Goal: Check status: Check status

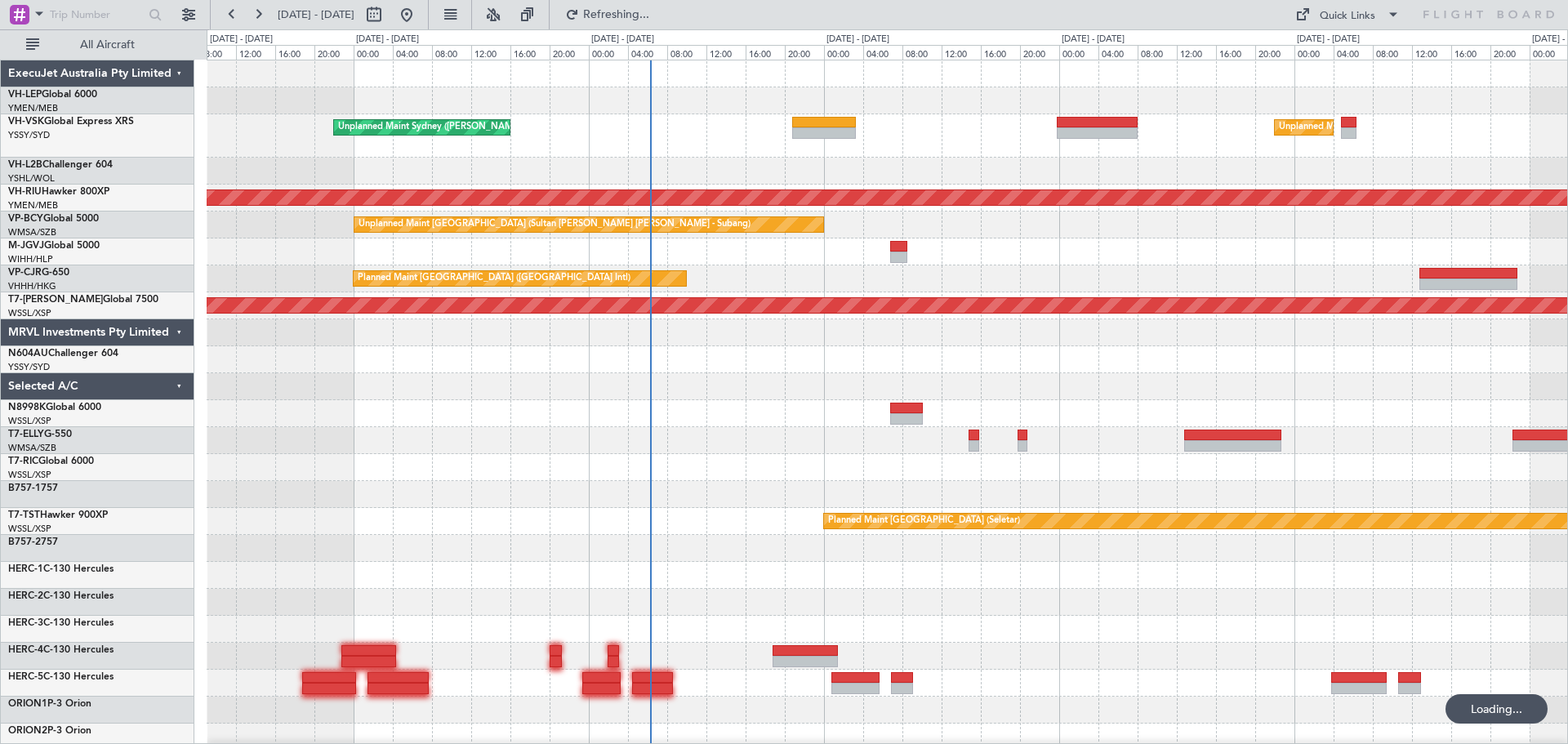
click at [354, 308] on div "Unplanned Maint [GEOGRAPHIC_DATA] ([GEOGRAPHIC_DATA]) Unplanned Maint Sydney ([…" at bounding box center [887, 540] width 1360 height 960
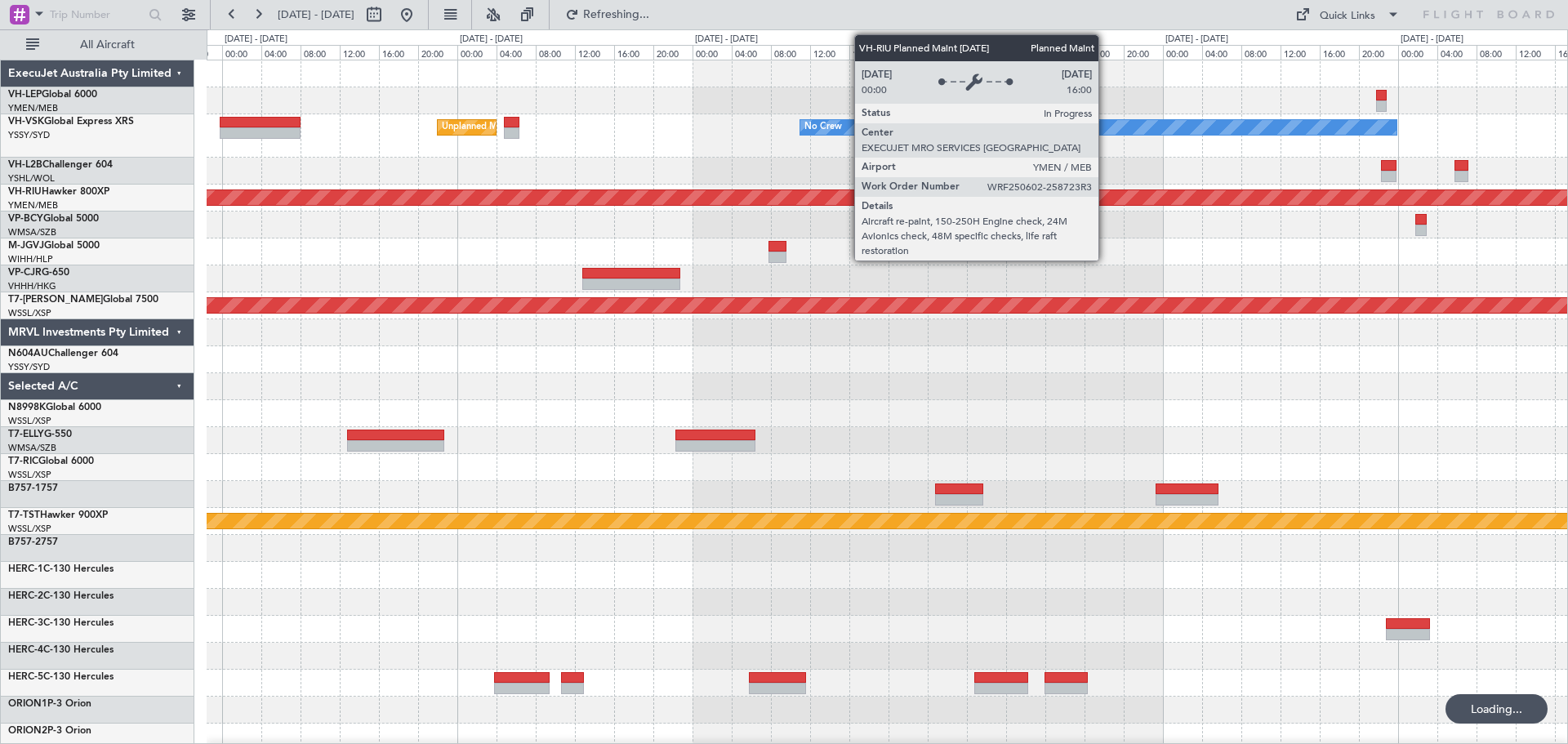
click at [226, 338] on div "Unplanned Maint [GEOGRAPHIC_DATA] ([GEOGRAPHIC_DATA]) No Crew Planned Maint [GE…" at bounding box center [887, 540] width 1360 height 960
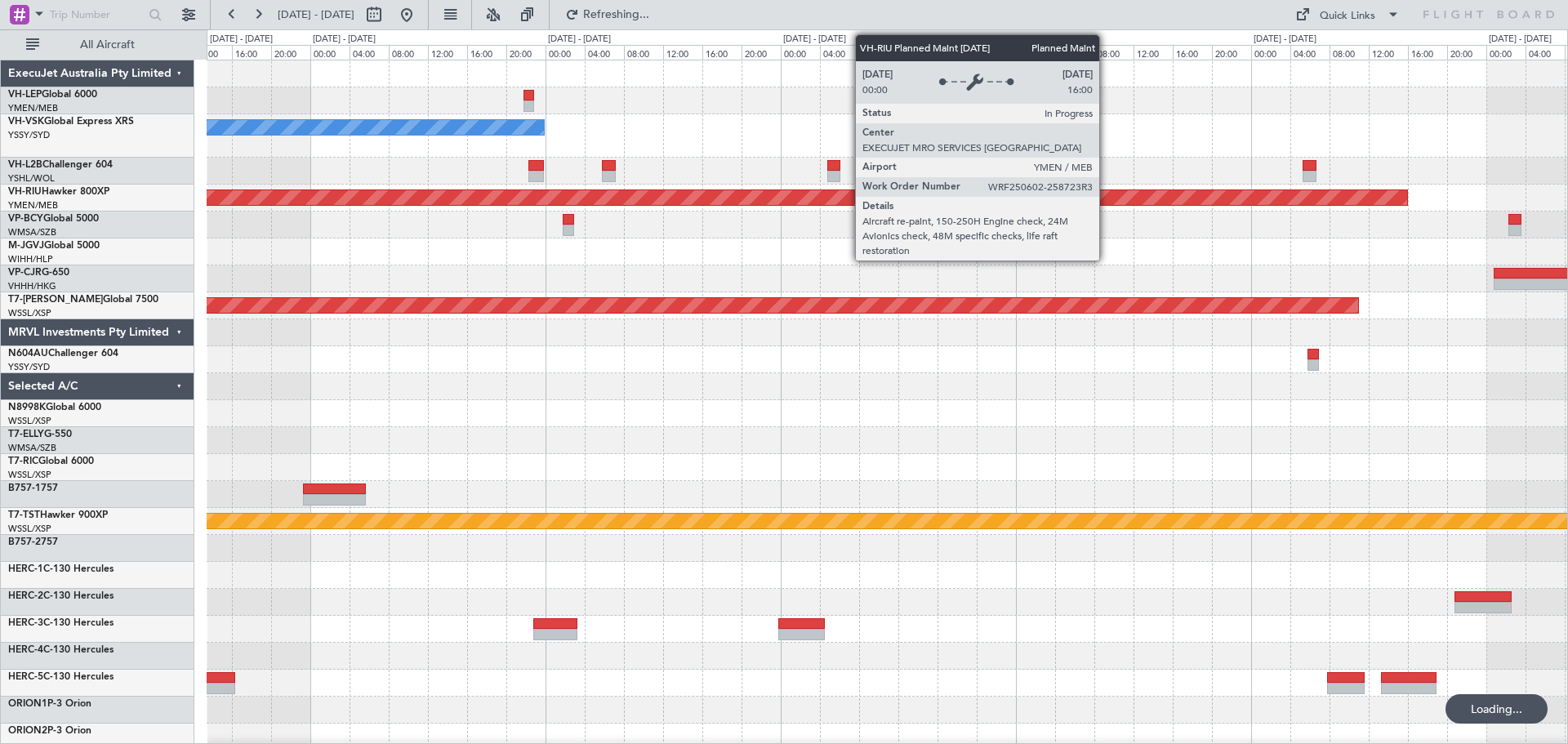
click at [139, 296] on div "No Crew Planned Maint [GEOGRAPHIC_DATA] ([GEOGRAPHIC_DATA]) Planned Maint [GEOG…" at bounding box center [784, 387] width 1568 height 715
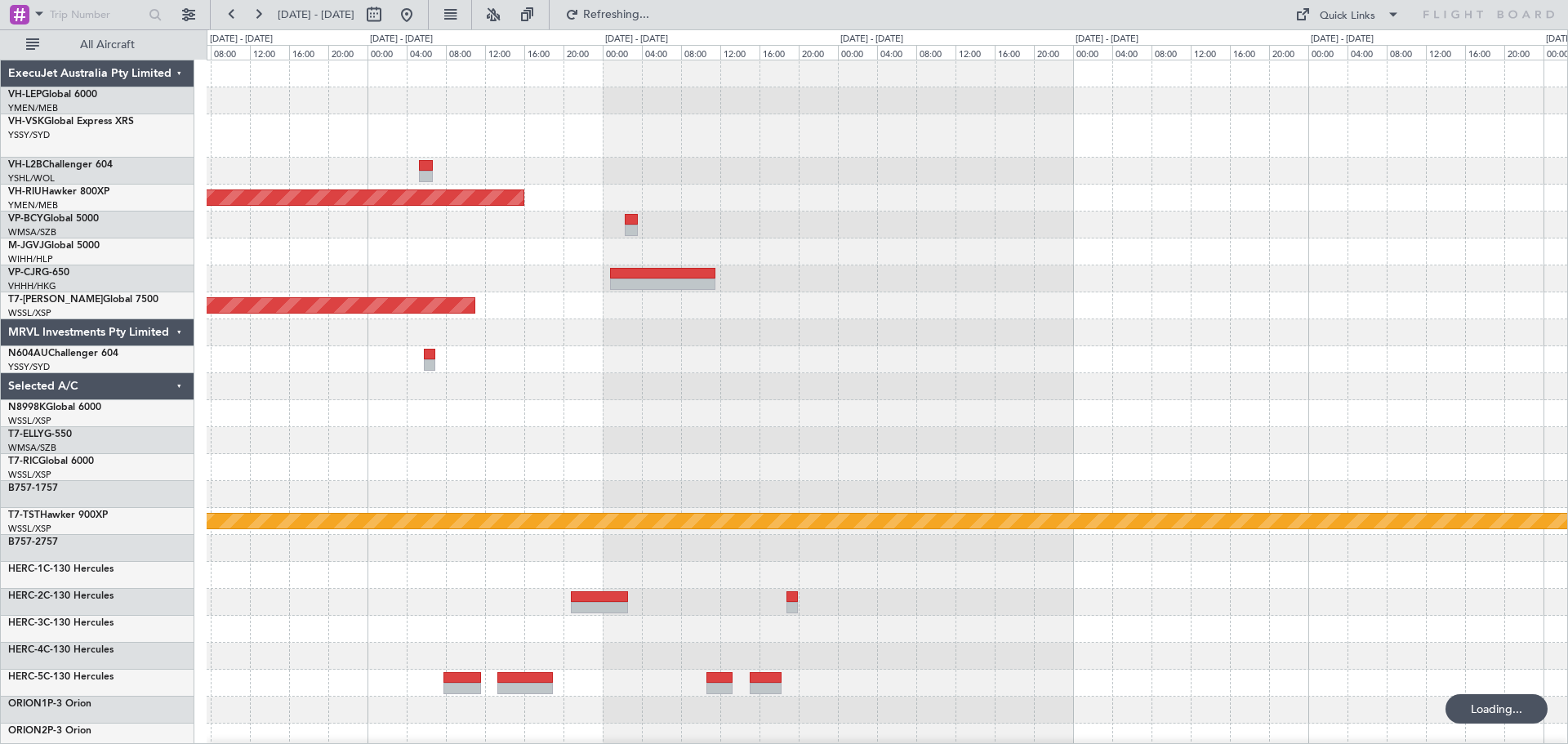
click at [1090, 163] on div "Planned Maint [GEOGRAPHIC_DATA] ([GEOGRAPHIC_DATA]) Planned Maint [GEOGRAPHIC_D…" at bounding box center [887, 513] width 1360 height 906
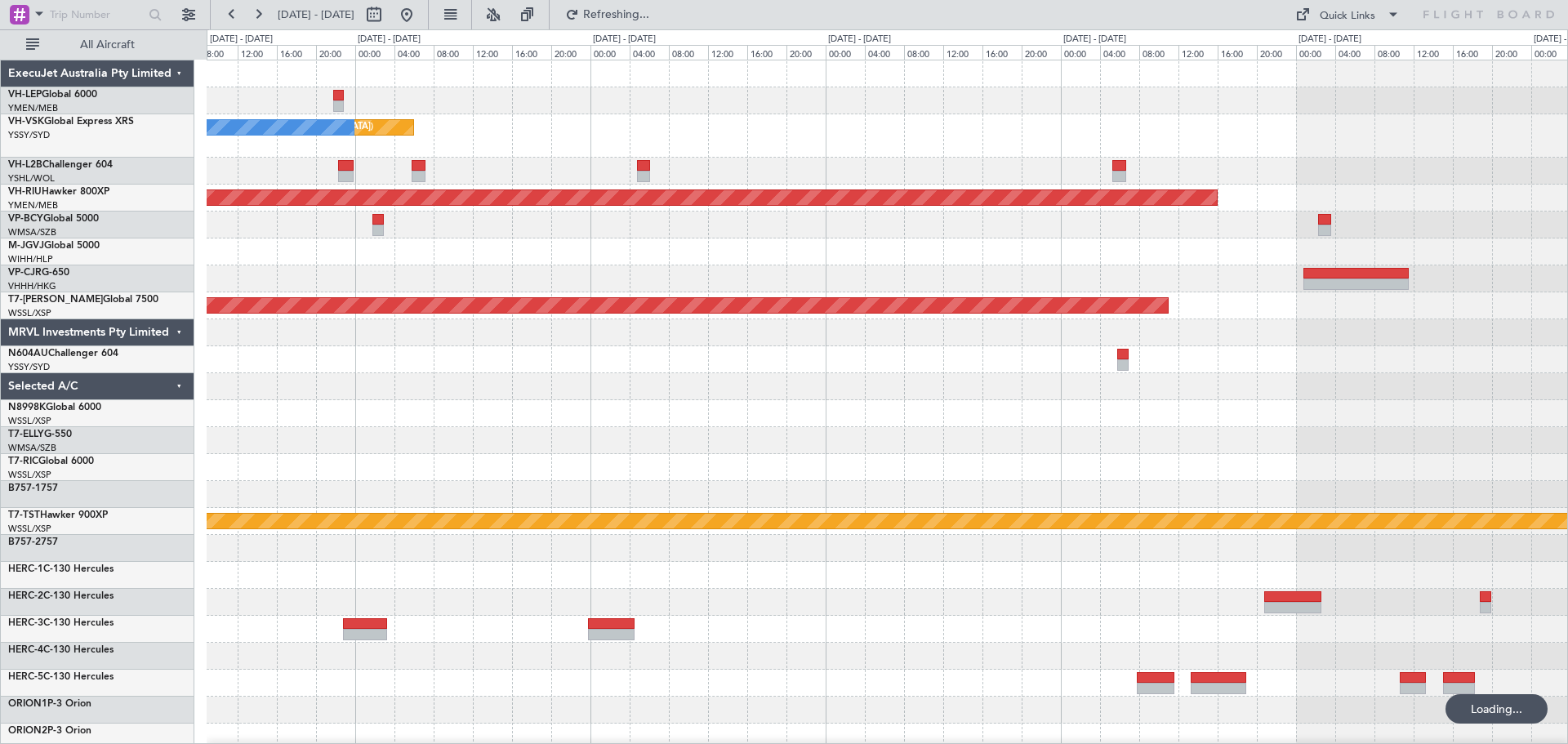
click at [891, 144] on div "Unplanned Maint [GEOGRAPHIC_DATA] ([GEOGRAPHIC_DATA]) No Crew" at bounding box center [887, 136] width 1360 height 44
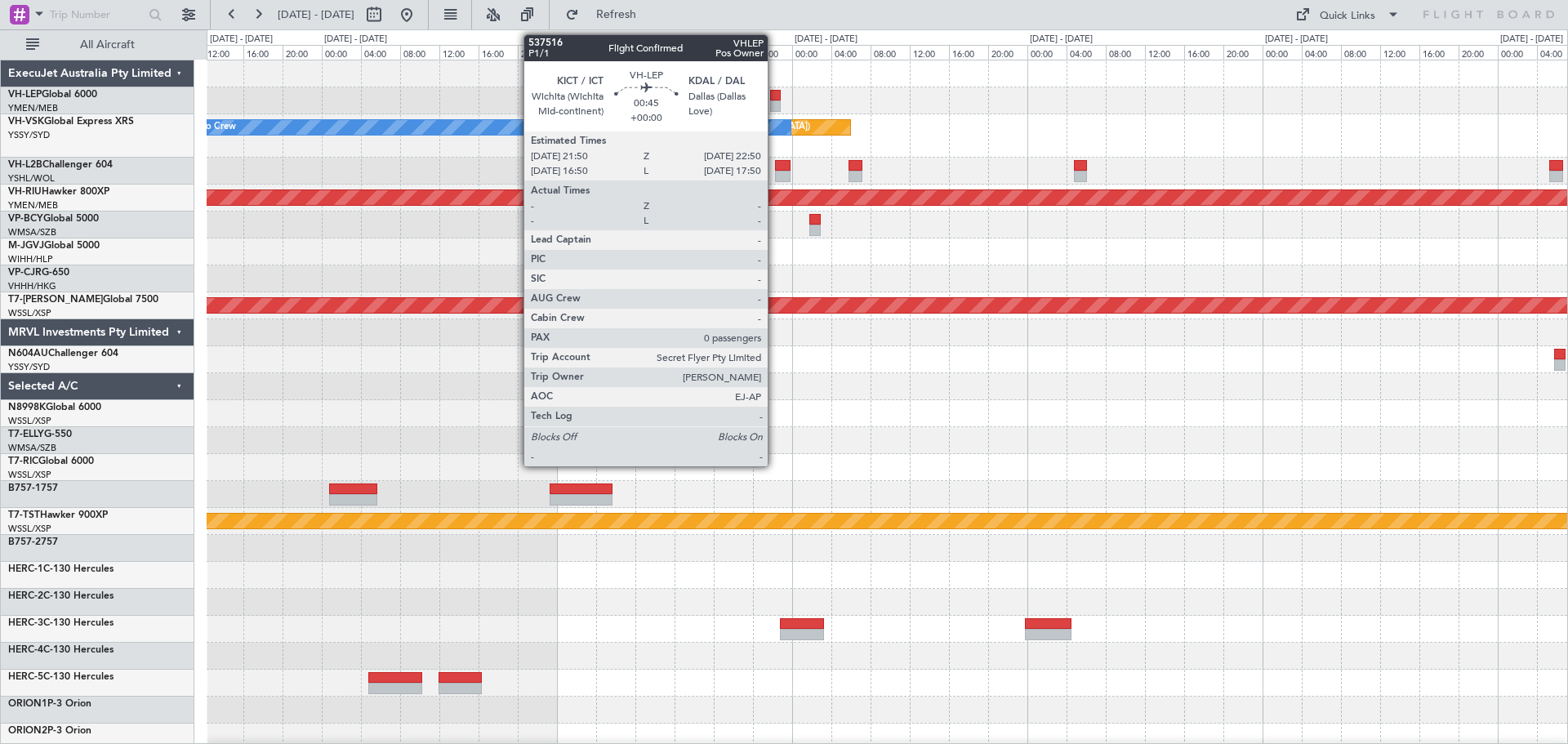
click at [775, 96] on div at bounding box center [775, 94] width 10 height 11
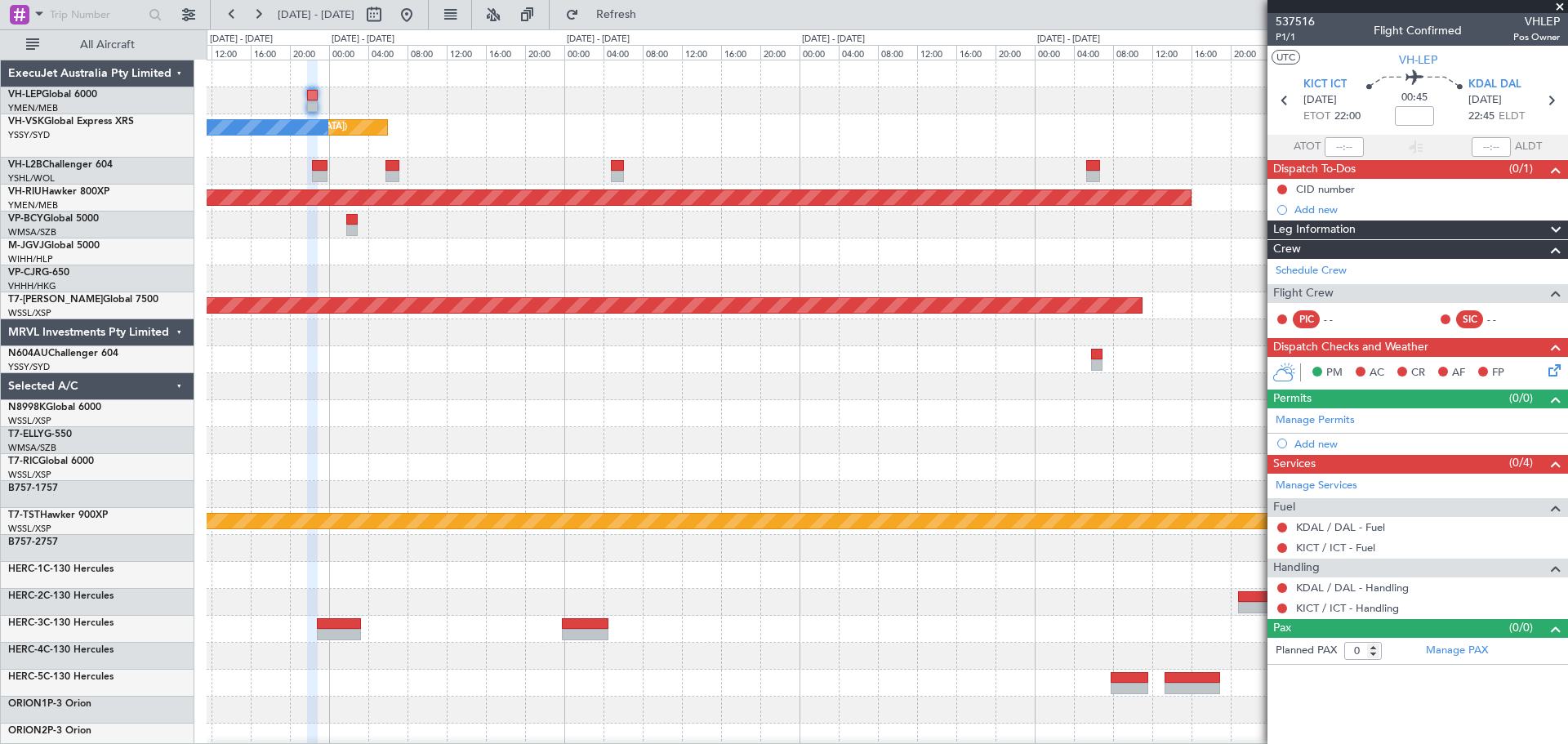
click at [394, 215] on div "Unplanned Maint [GEOGRAPHIC_DATA] ([GEOGRAPHIC_DATA]) No Crew Planned Maint [GE…" at bounding box center [887, 513] width 1360 height 906
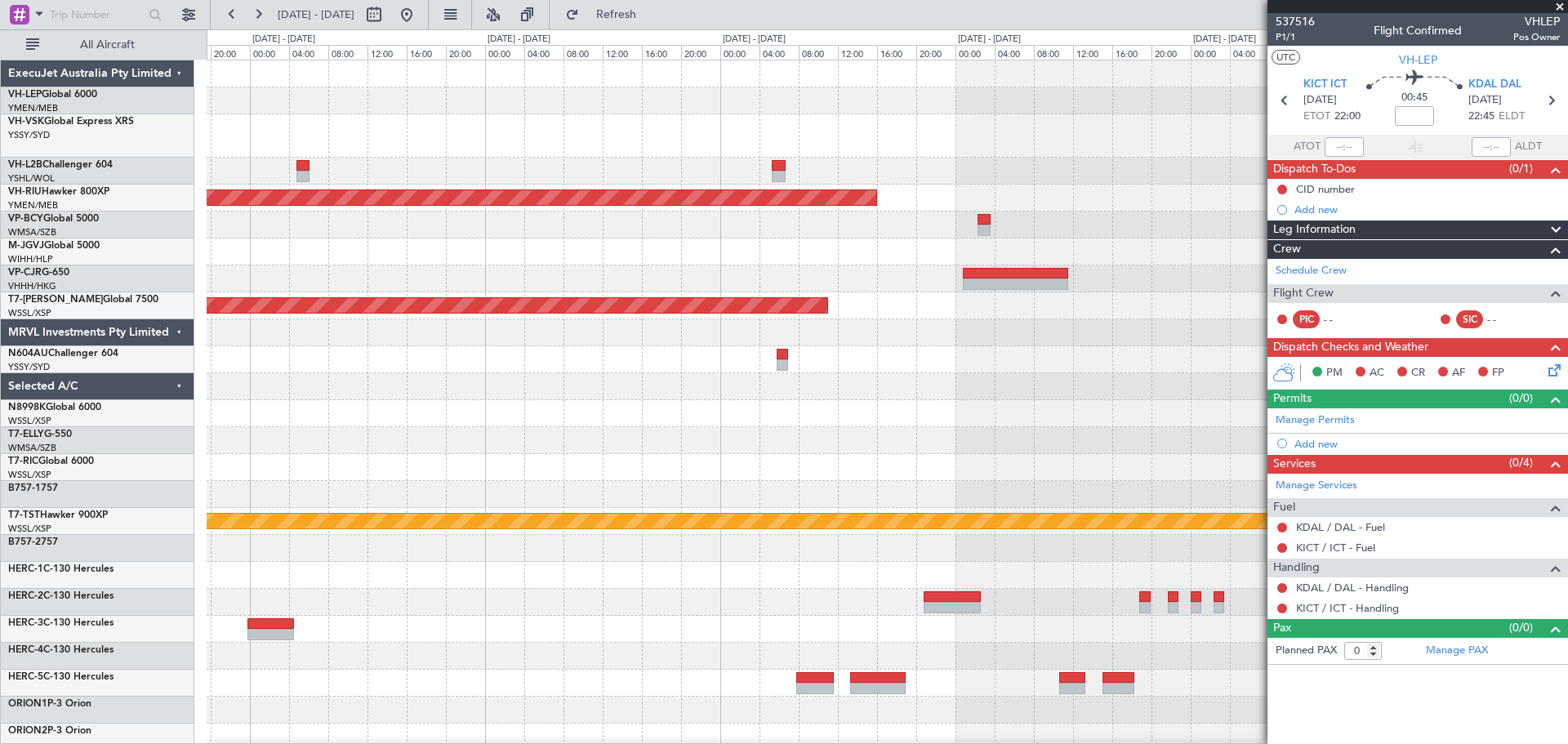
click at [640, 169] on div "No Crew Unplanned Maint [GEOGRAPHIC_DATA] ([GEOGRAPHIC_DATA]) Planned Maint [GE…" at bounding box center [887, 513] width 1360 height 906
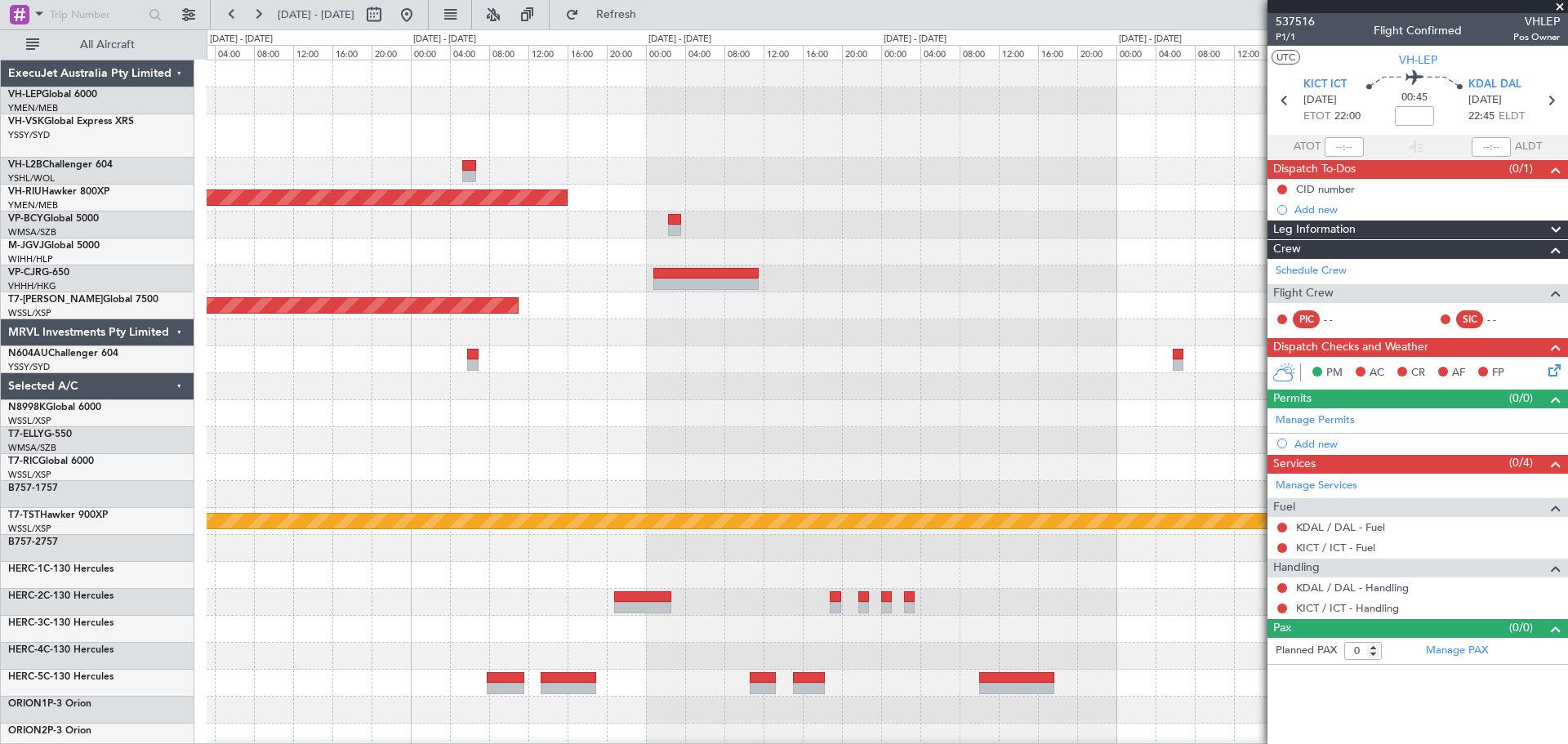
click at [518, 198] on div "Planned Maint [GEOGRAPHIC_DATA] ([GEOGRAPHIC_DATA]) Planned Maint [GEOGRAPHIC_D…" at bounding box center [887, 513] width 1360 height 906
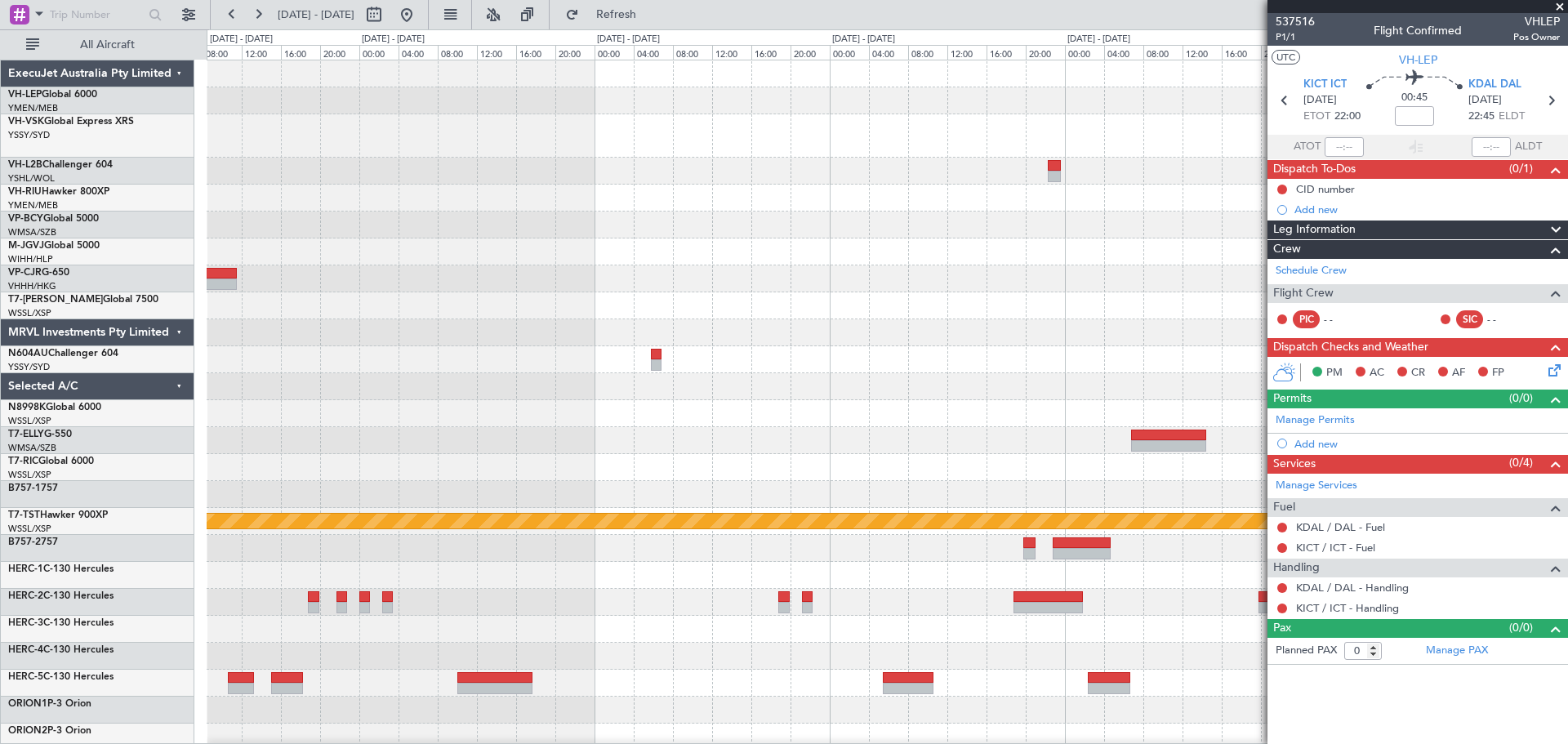
click at [363, 258] on div "Planned Maint [GEOGRAPHIC_DATA] ([GEOGRAPHIC_DATA]) Planned Maint [GEOGRAPHIC_D…" at bounding box center [887, 513] width 1360 height 906
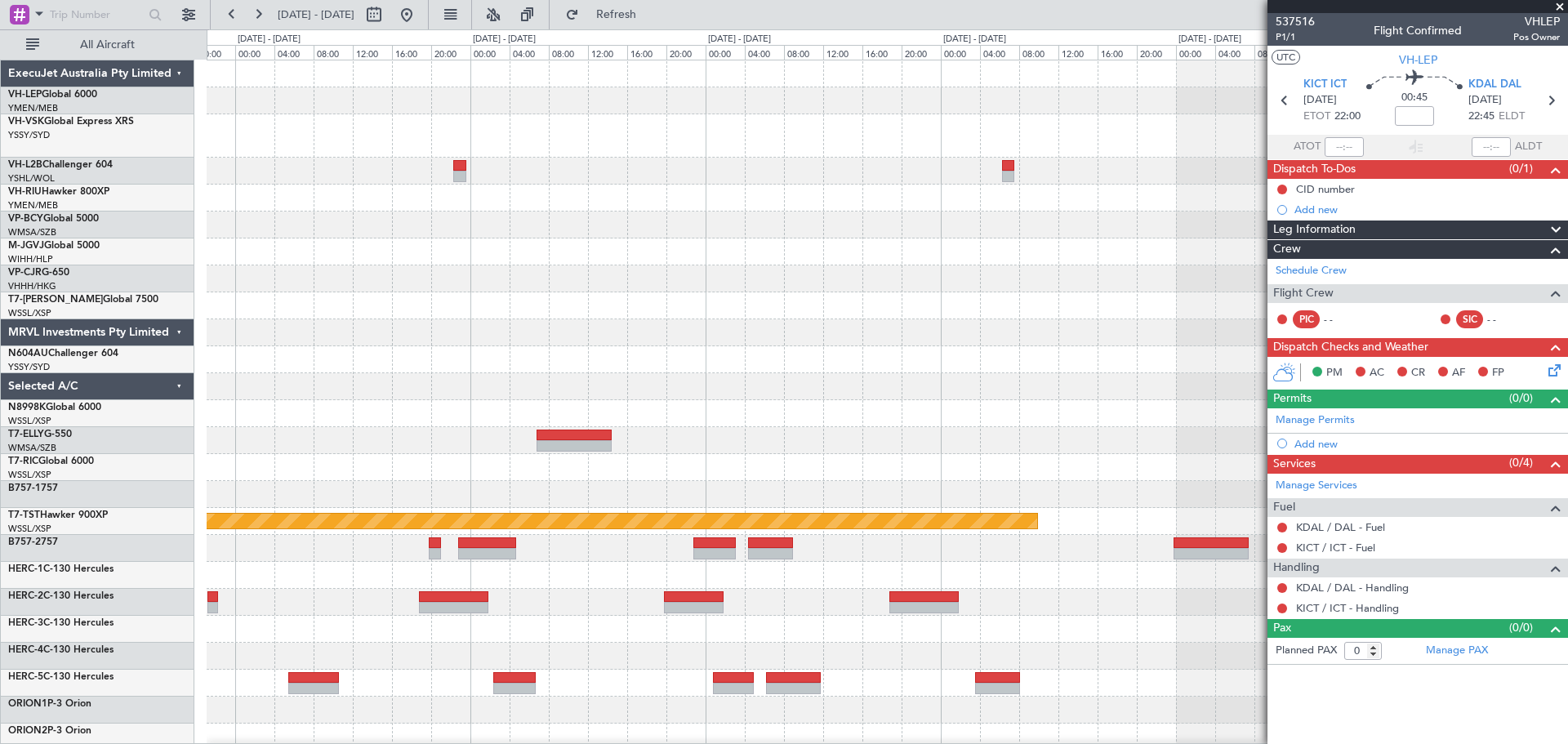
click at [473, 266] on div "Planned Maint [GEOGRAPHIC_DATA] (Seletar)" at bounding box center [887, 513] width 1360 height 906
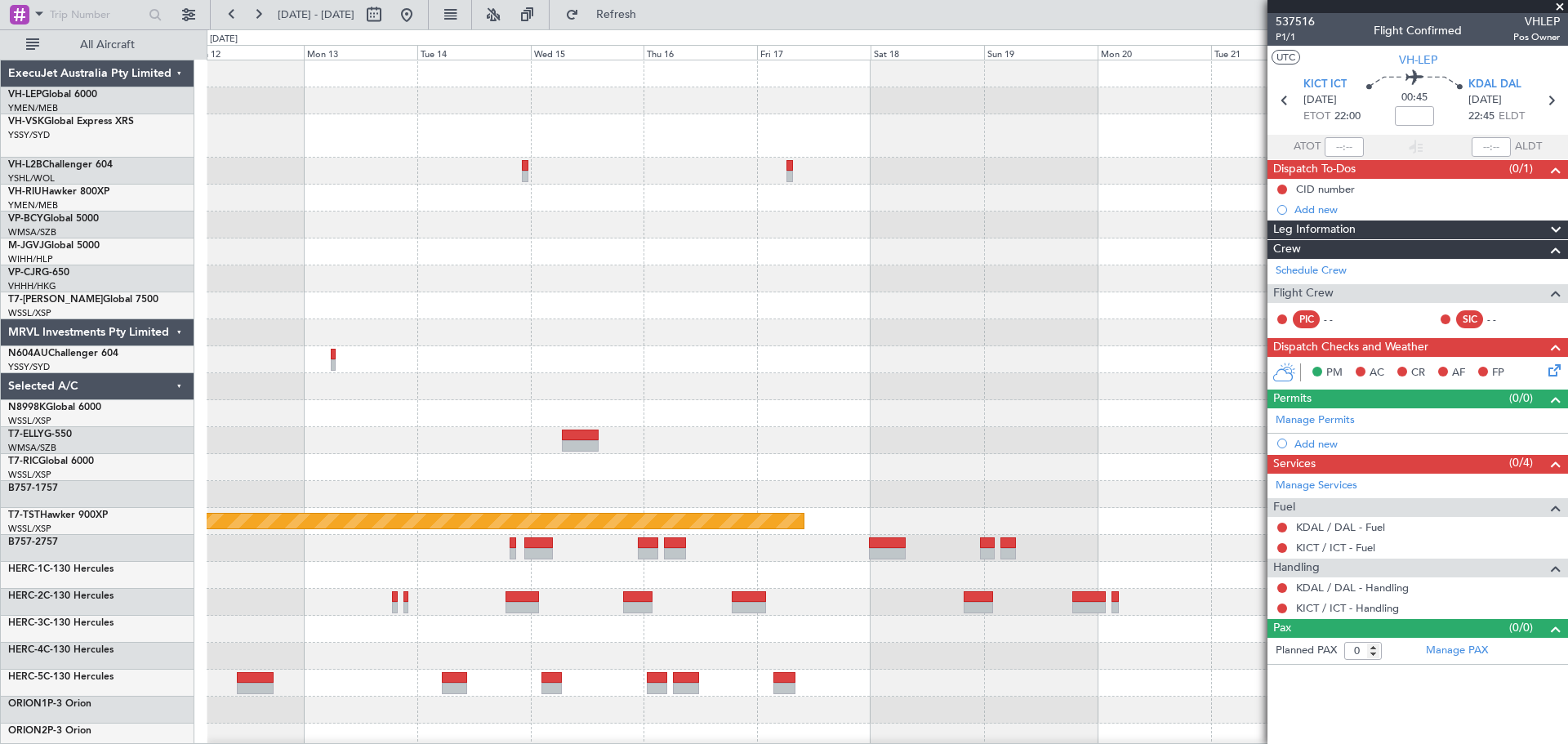
click at [473, 280] on div "Planned Maint [GEOGRAPHIC_DATA] ([GEOGRAPHIC_DATA]) Planned Maint [GEOGRAPHIC_D…" at bounding box center [887, 513] width 1360 height 906
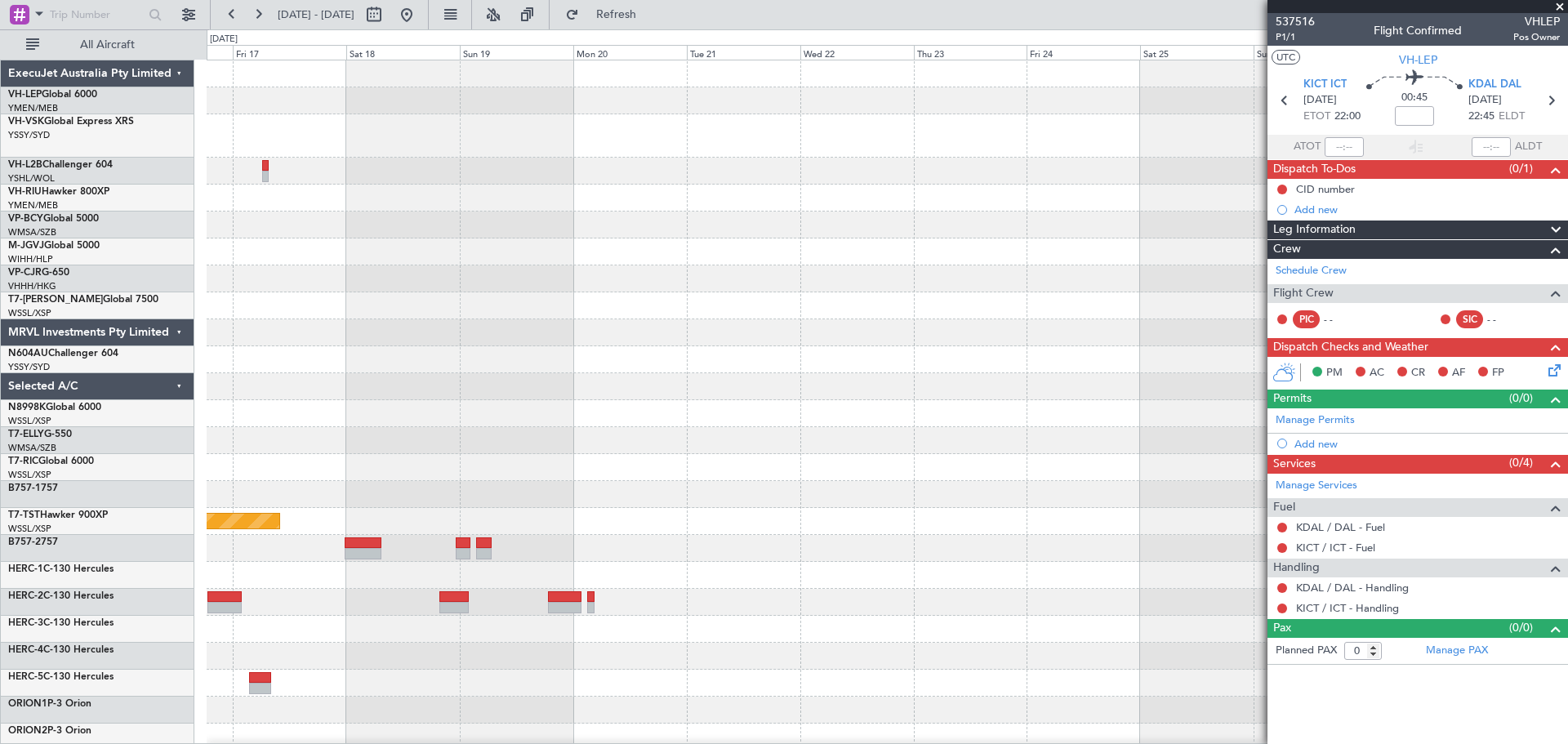
click at [516, 262] on div "Planned Maint [GEOGRAPHIC_DATA] (Seletar)" at bounding box center [887, 513] width 1360 height 906
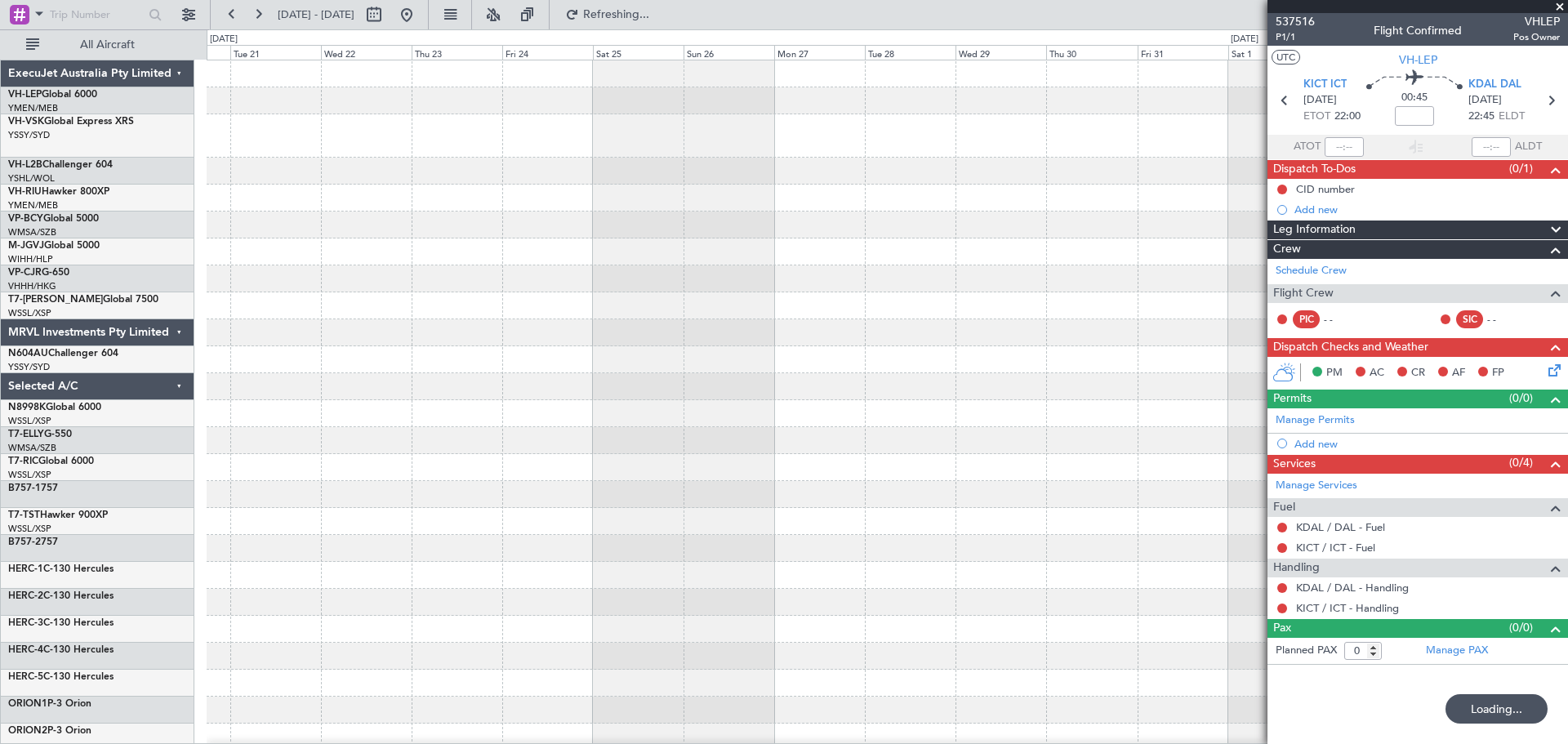
click at [939, 231] on div "Planned Maint [GEOGRAPHIC_DATA] (Seletar)" at bounding box center [887, 513] width 1360 height 906
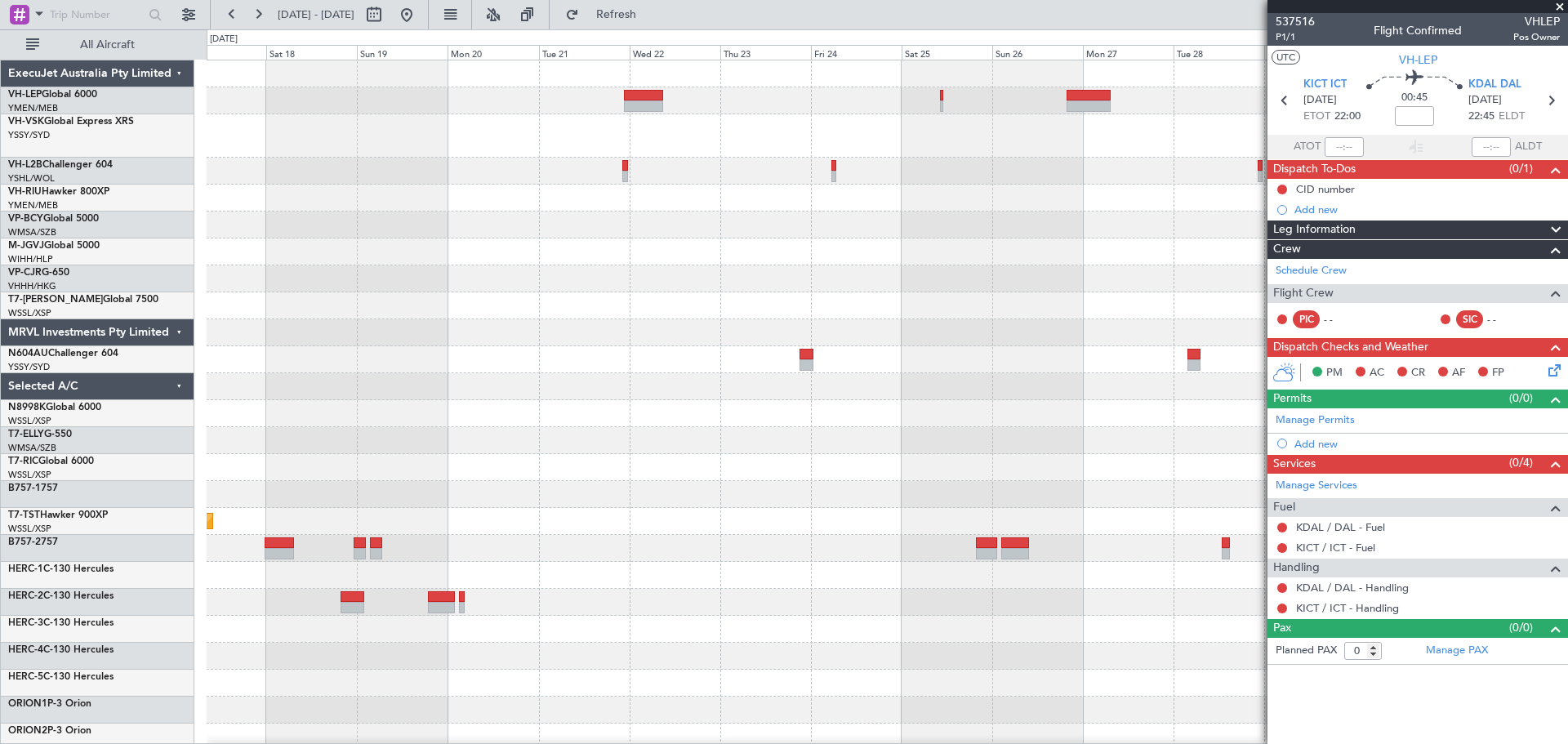
click at [453, 294] on div "Planned Maint Sydney ([PERSON_NAME] Intl) Planned Maint [GEOGRAPHIC_DATA] (Sele…" at bounding box center [887, 513] width 1360 height 906
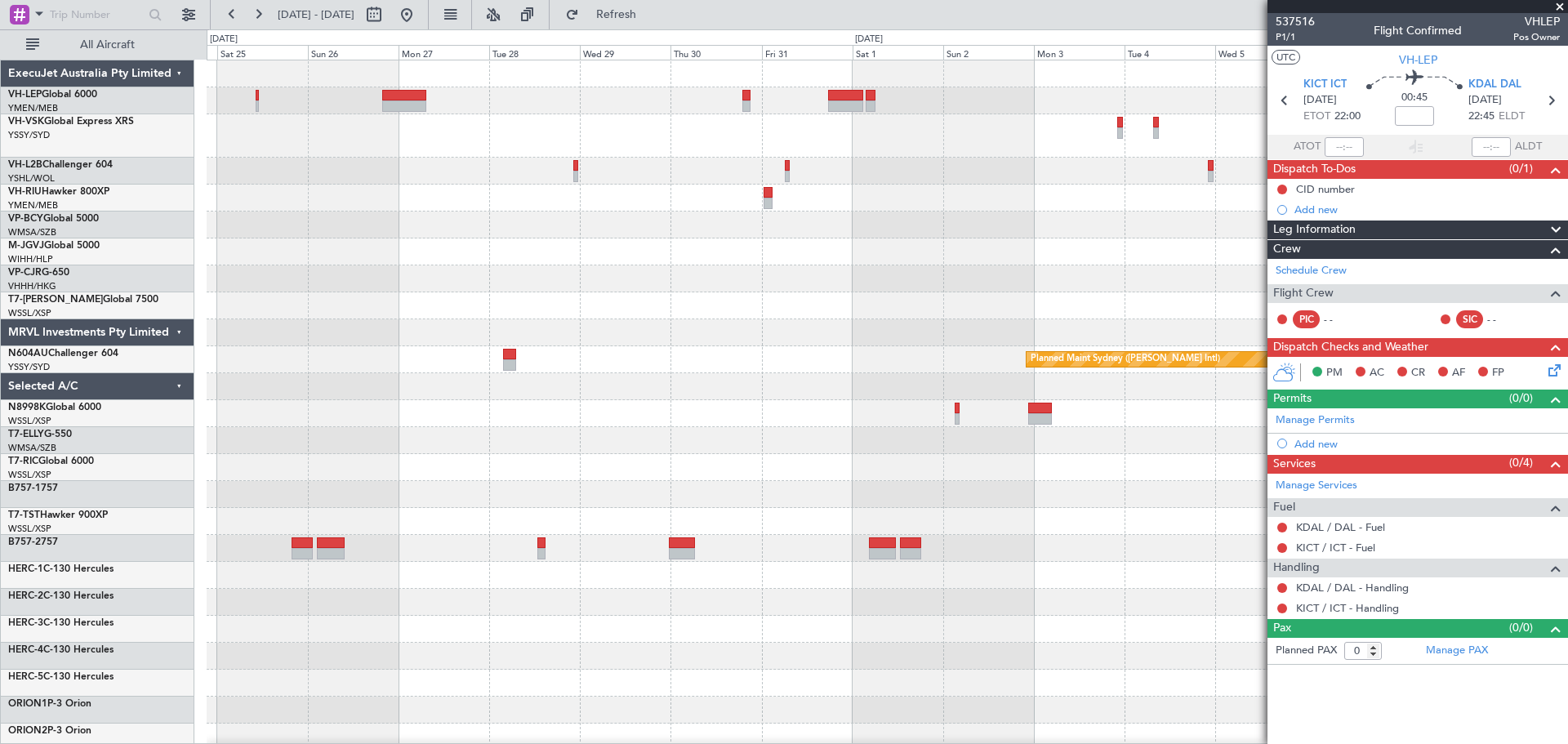
click at [548, 150] on div "Planned Maint Sydney ([PERSON_NAME] Intl)" at bounding box center [887, 513] width 1360 height 906
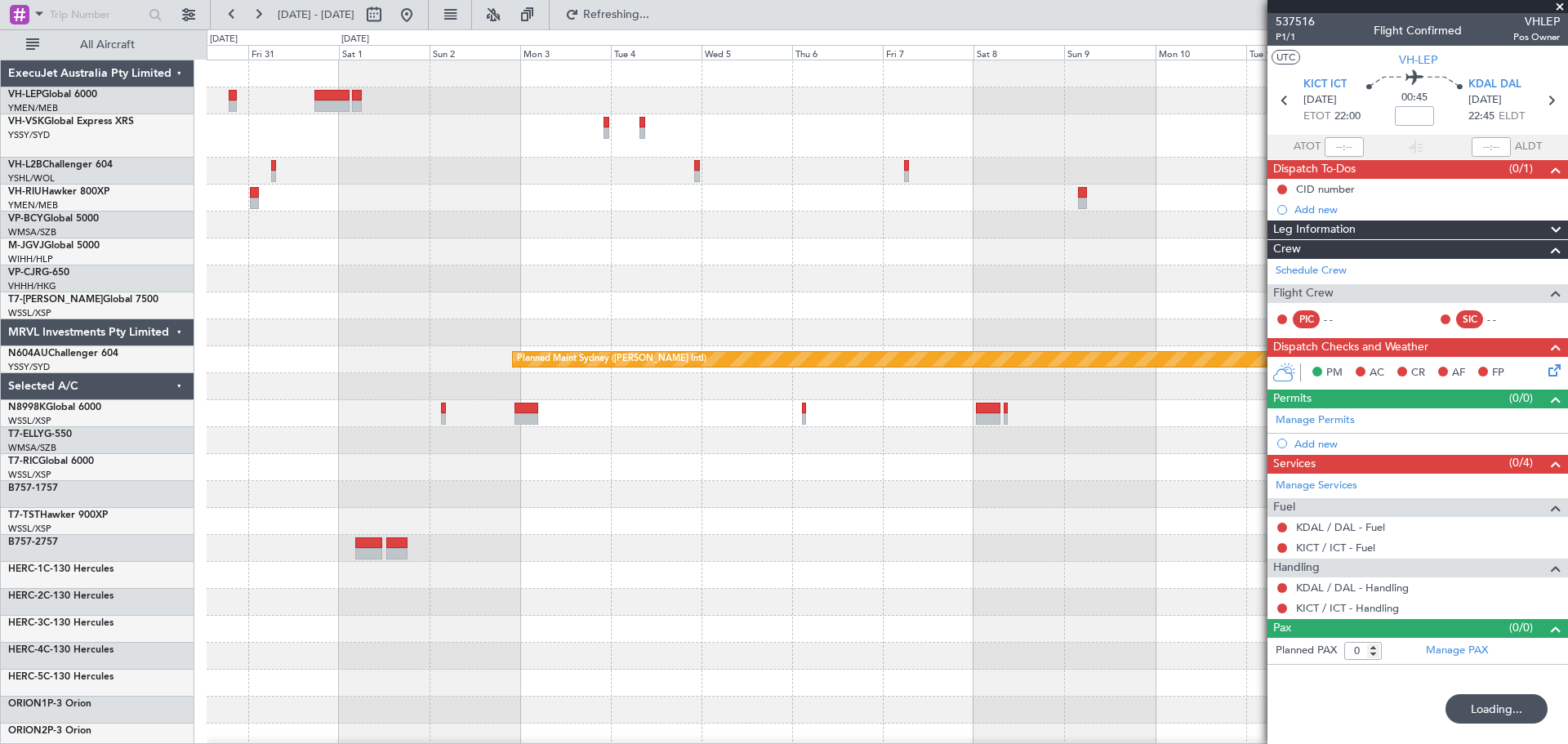
click at [858, 203] on div "Planned Maint Sydney ([PERSON_NAME] Intl)" at bounding box center [887, 513] width 1360 height 906
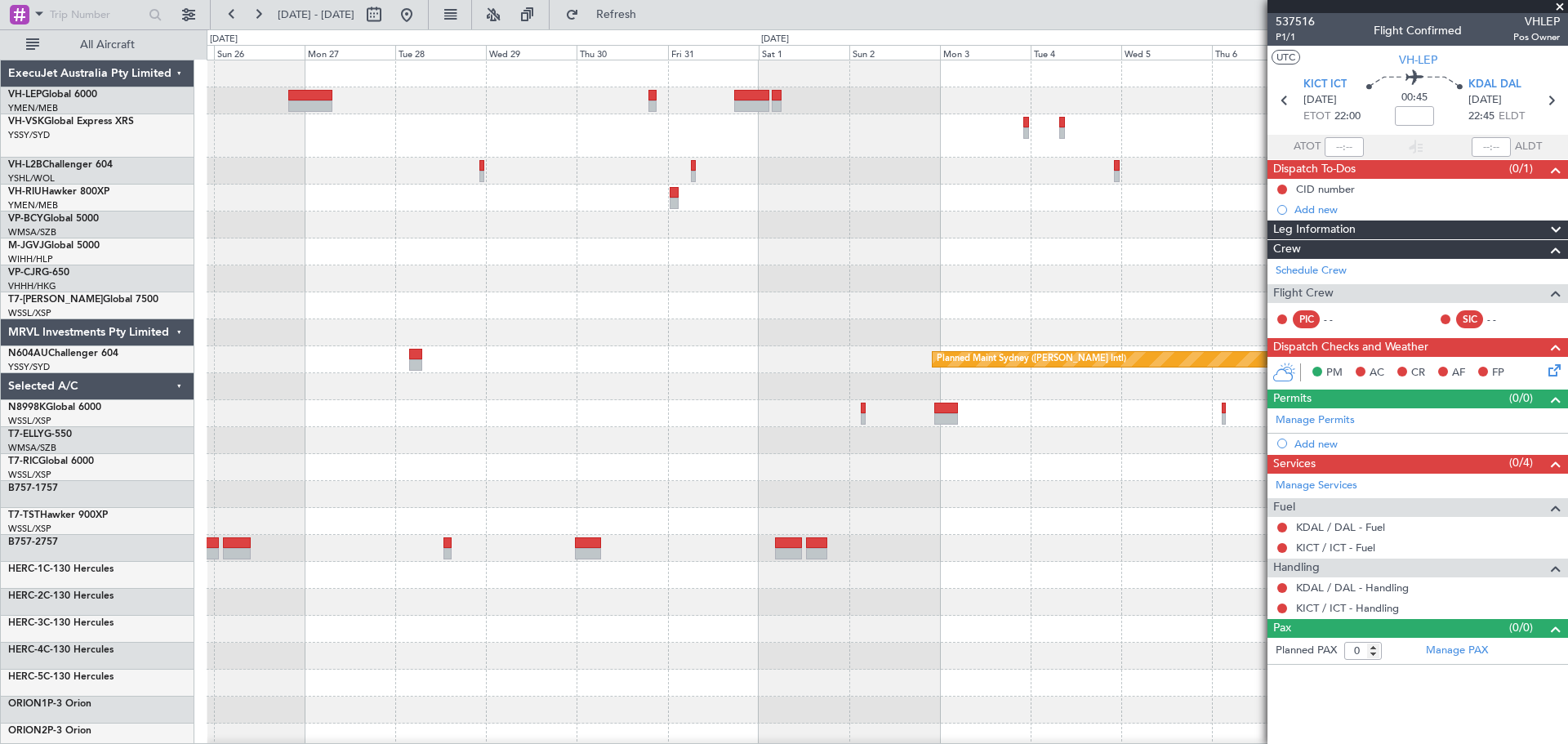
click at [899, 175] on div "Planned Maint Sydney ([PERSON_NAME] Intl)" at bounding box center [887, 513] width 1360 height 906
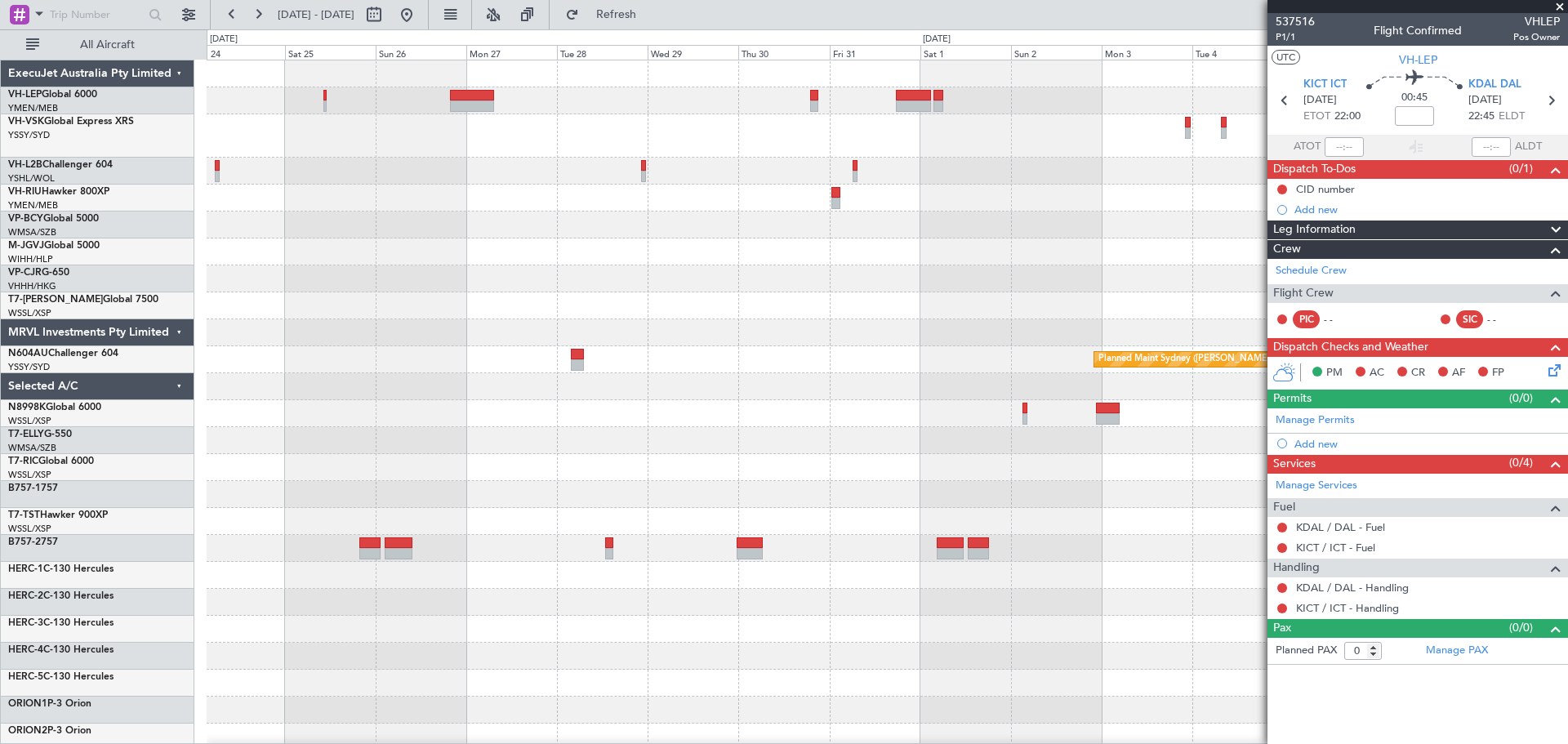
click at [988, 153] on div at bounding box center [887, 136] width 1360 height 44
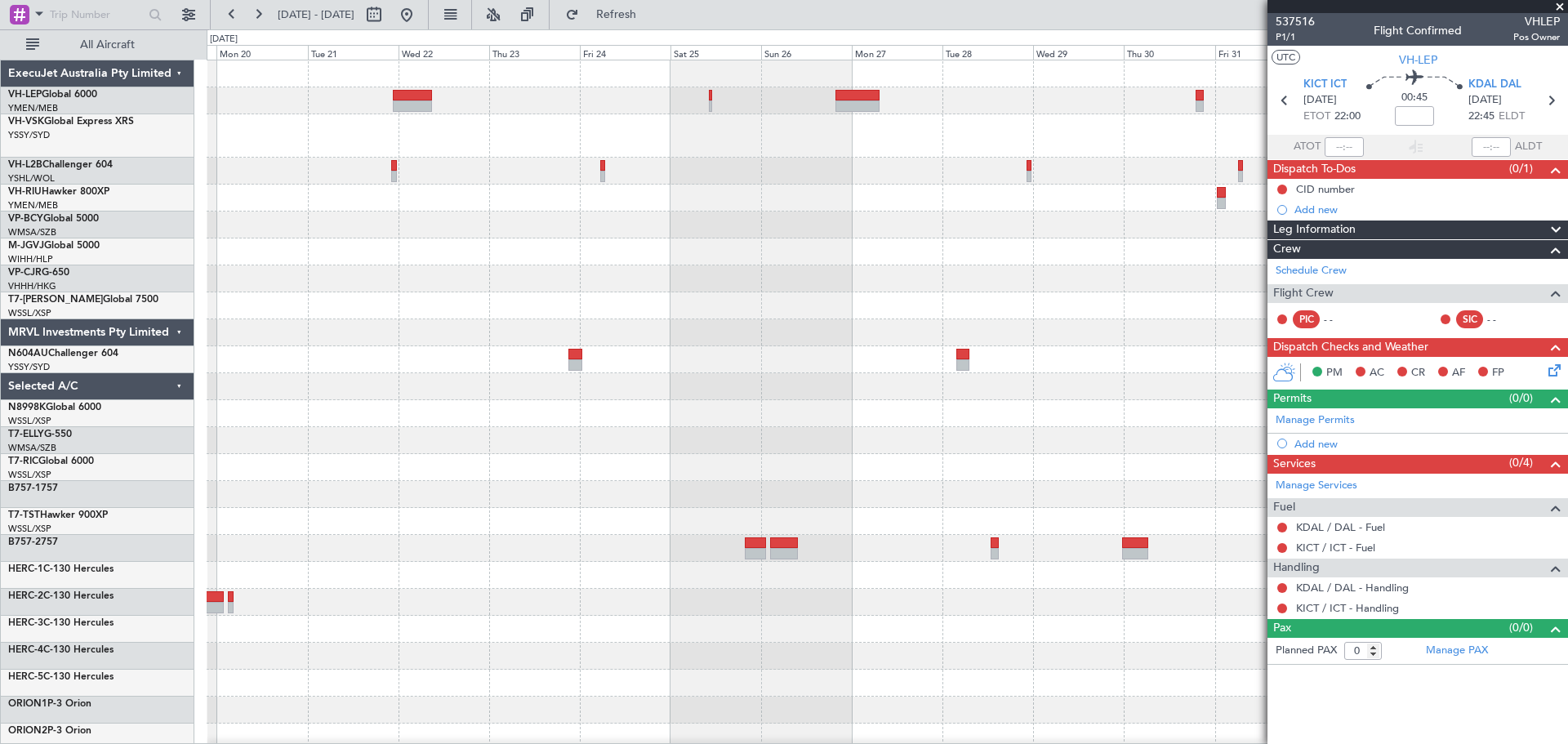
click at [810, 166] on div "Planned Maint Sydney ([PERSON_NAME] Intl) Planned Maint [GEOGRAPHIC_DATA] (Sele…" at bounding box center [887, 513] width 1360 height 906
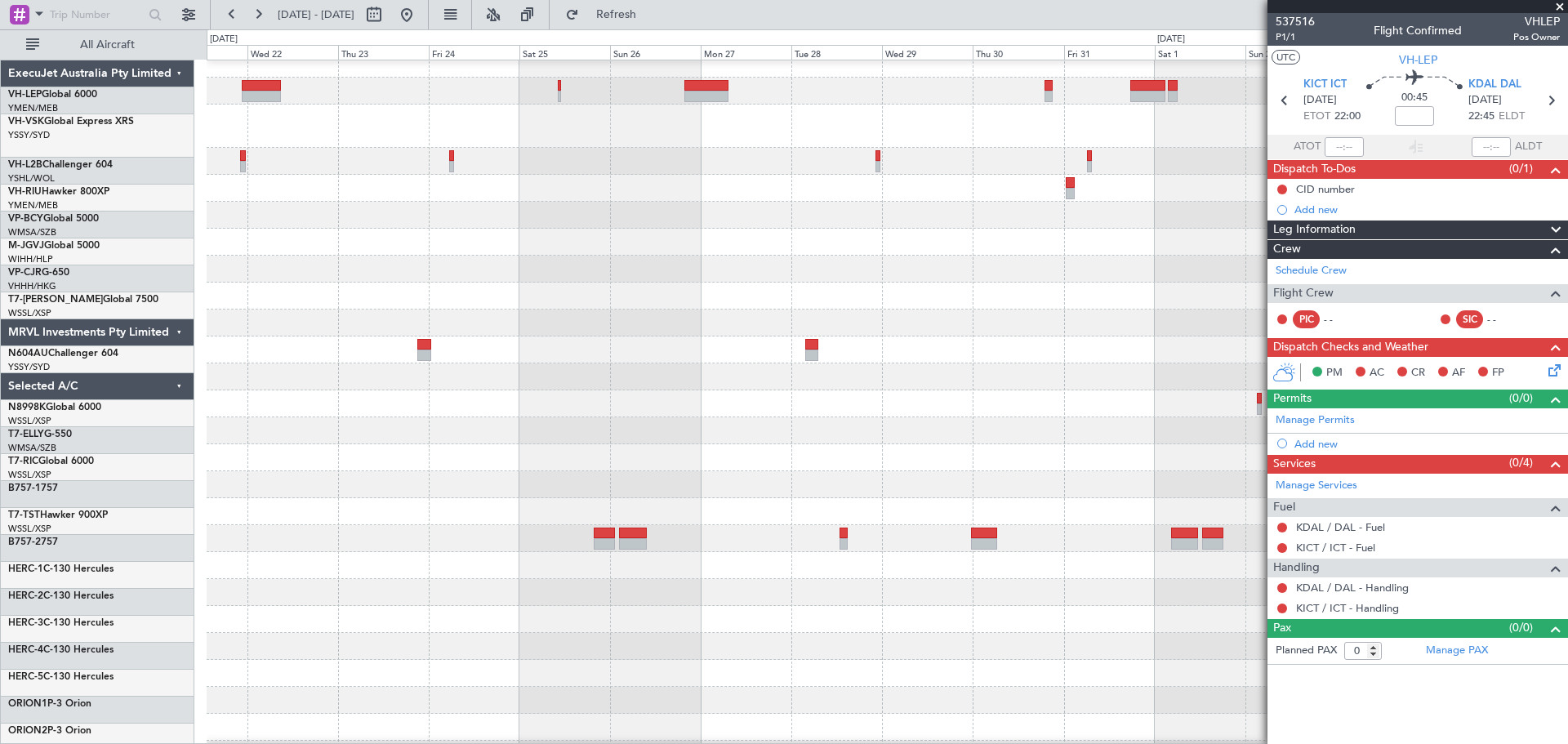
scroll to position [10, 0]
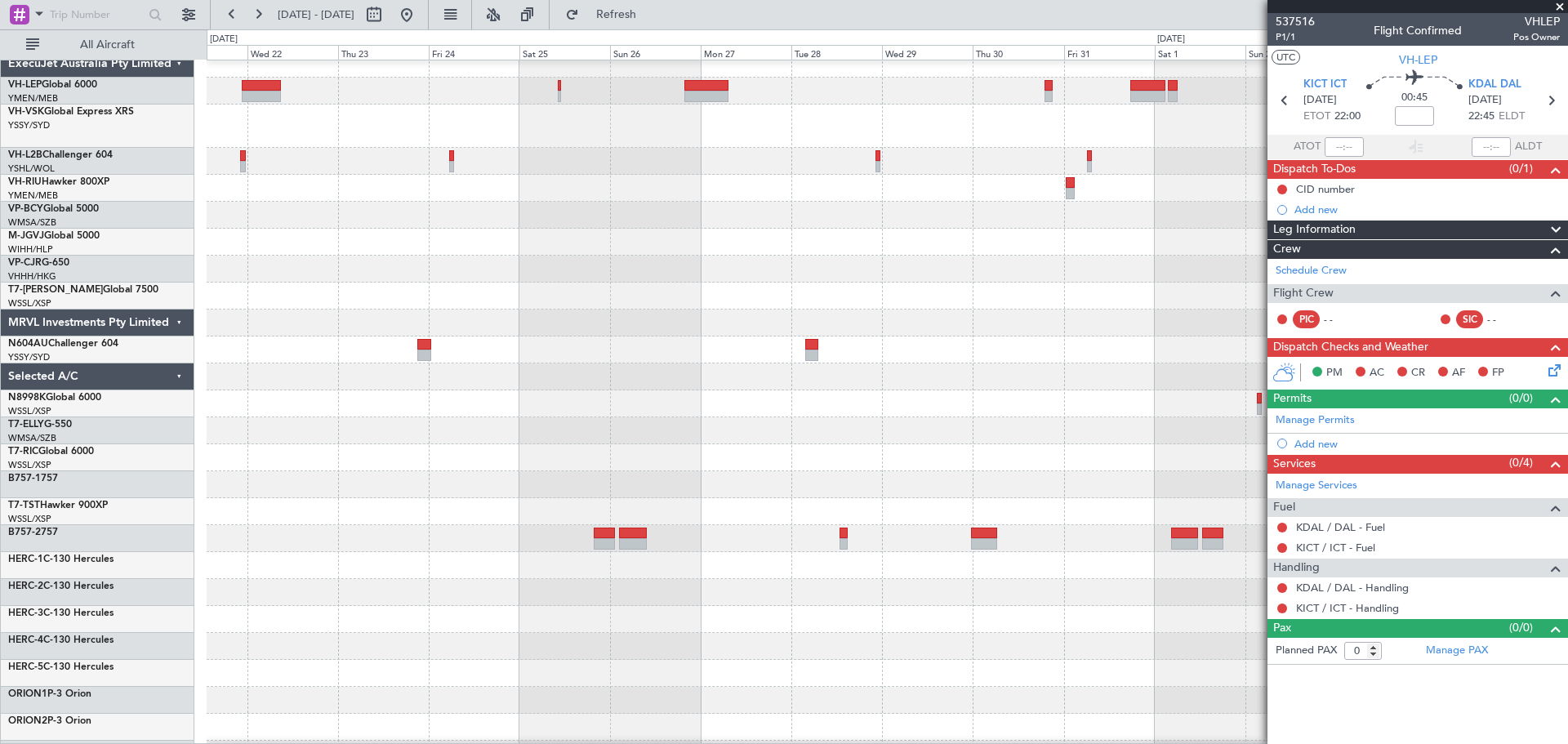
click at [525, 139] on div at bounding box center [887, 126] width 1360 height 44
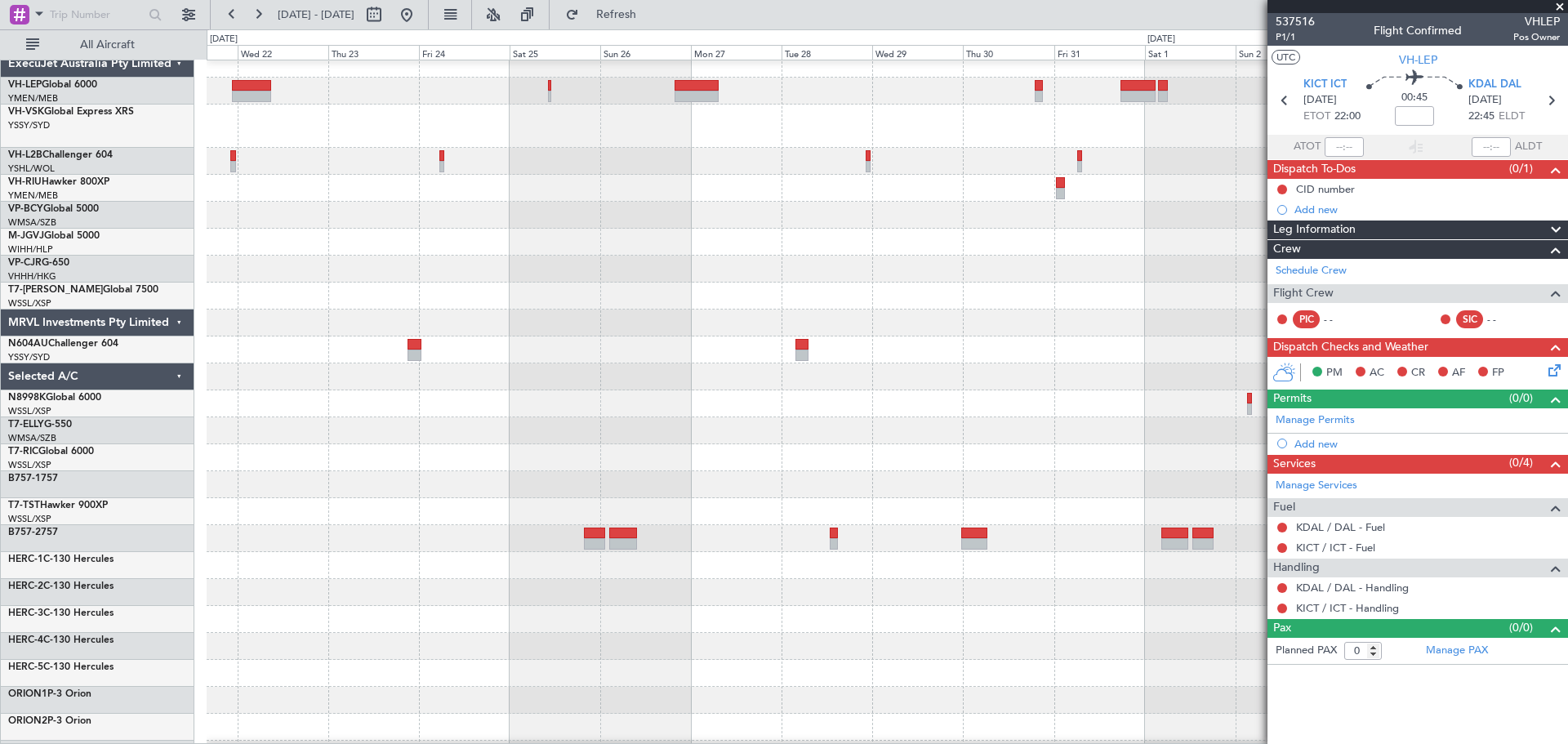
click at [852, 240] on div "Planned Maint Sydney ([PERSON_NAME] Intl)" at bounding box center [887, 503] width 1360 height 906
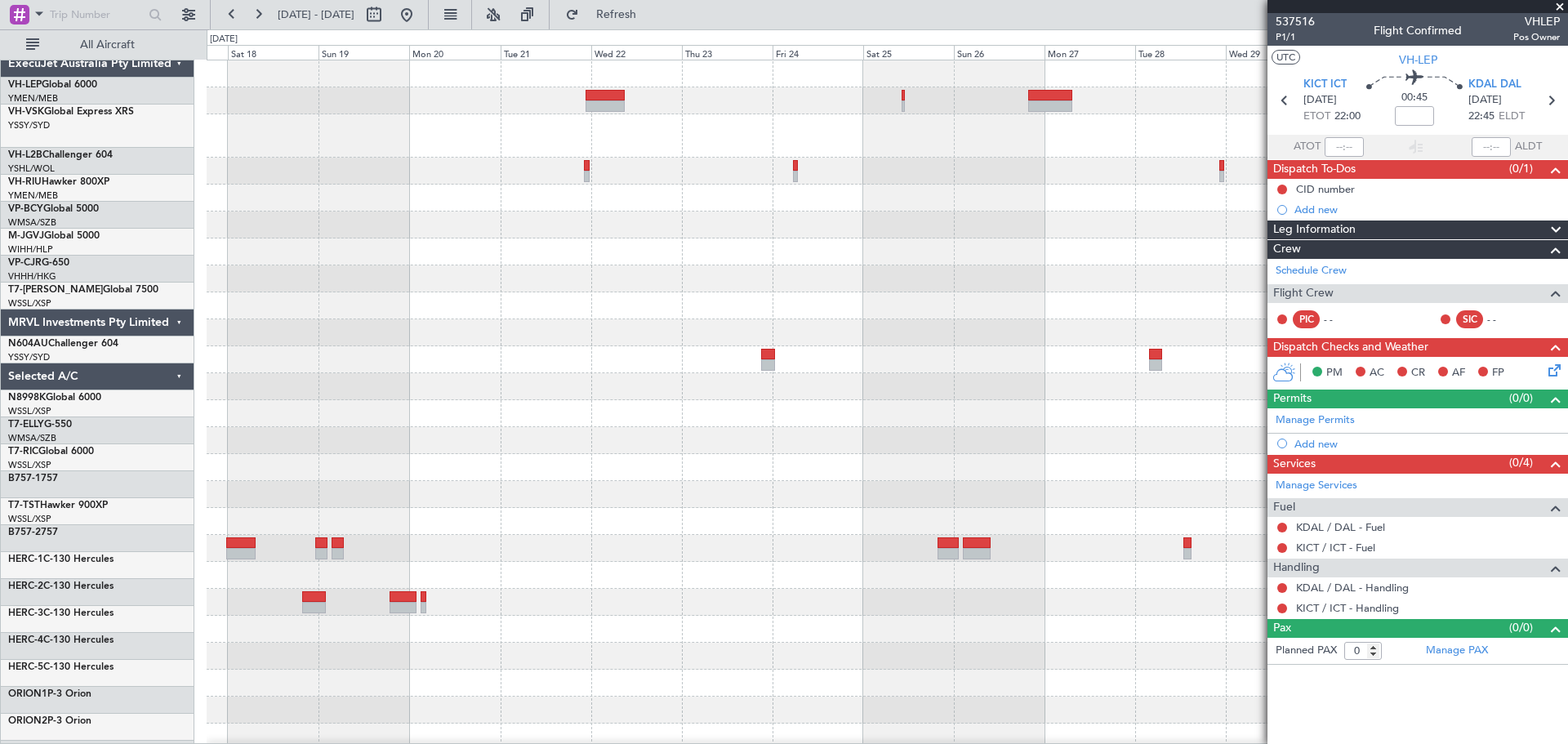
scroll to position [0, 0]
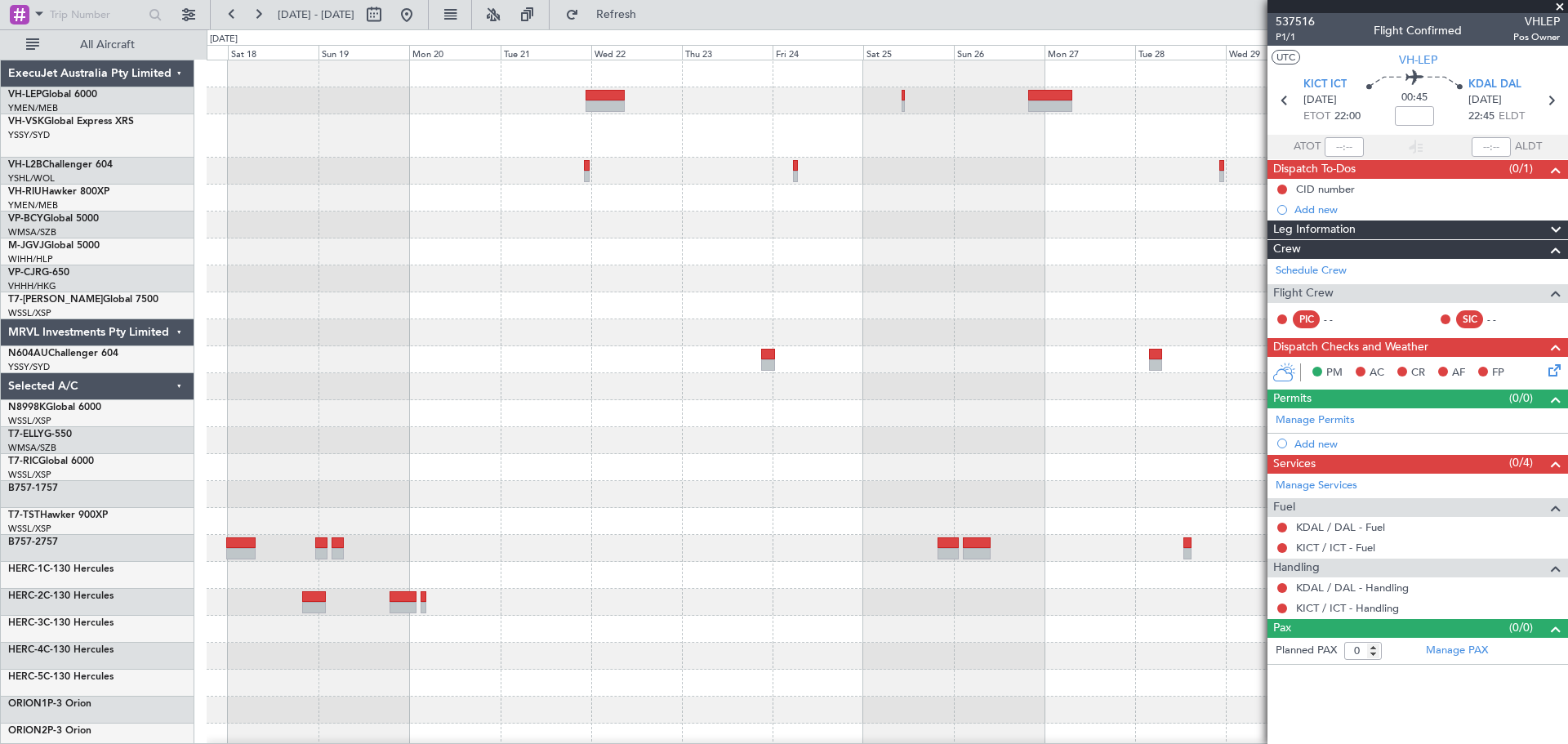
click at [837, 247] on div "Planned Maint Sydney ([PERSON_NAME] Intl) Planned Maint [GEOGRAPHIC_DATA] (Sele…" at bounding box center [887, 513] width 1360 height 906
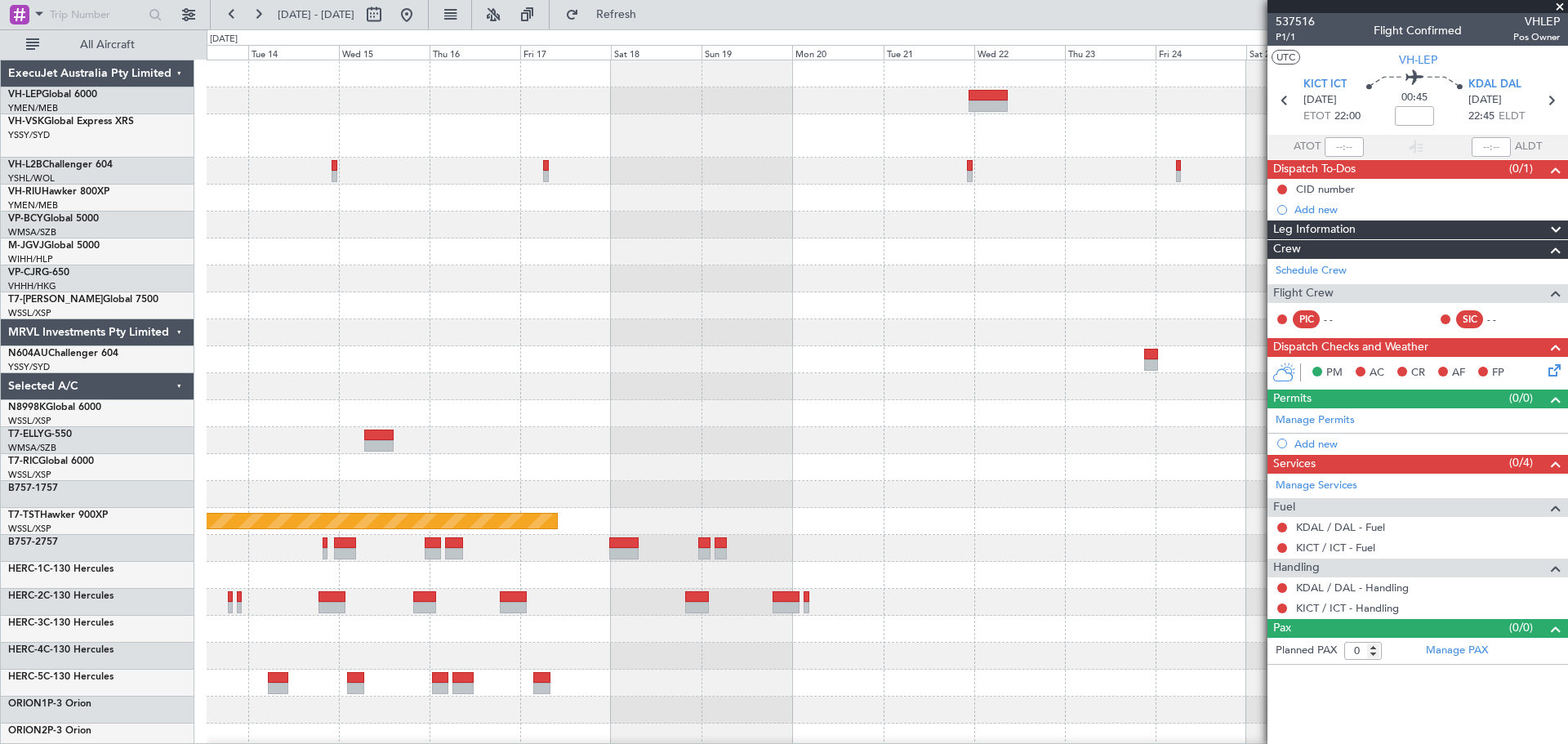
click at [917, 286] on div "Planned Maint [GEOGRAPHIC_DATA] ([GEOGRAPHIC_DATA]) Planned Maint [GEOGRAPHIC_D…" at bounding box center [887, 513] width 1360 height 906
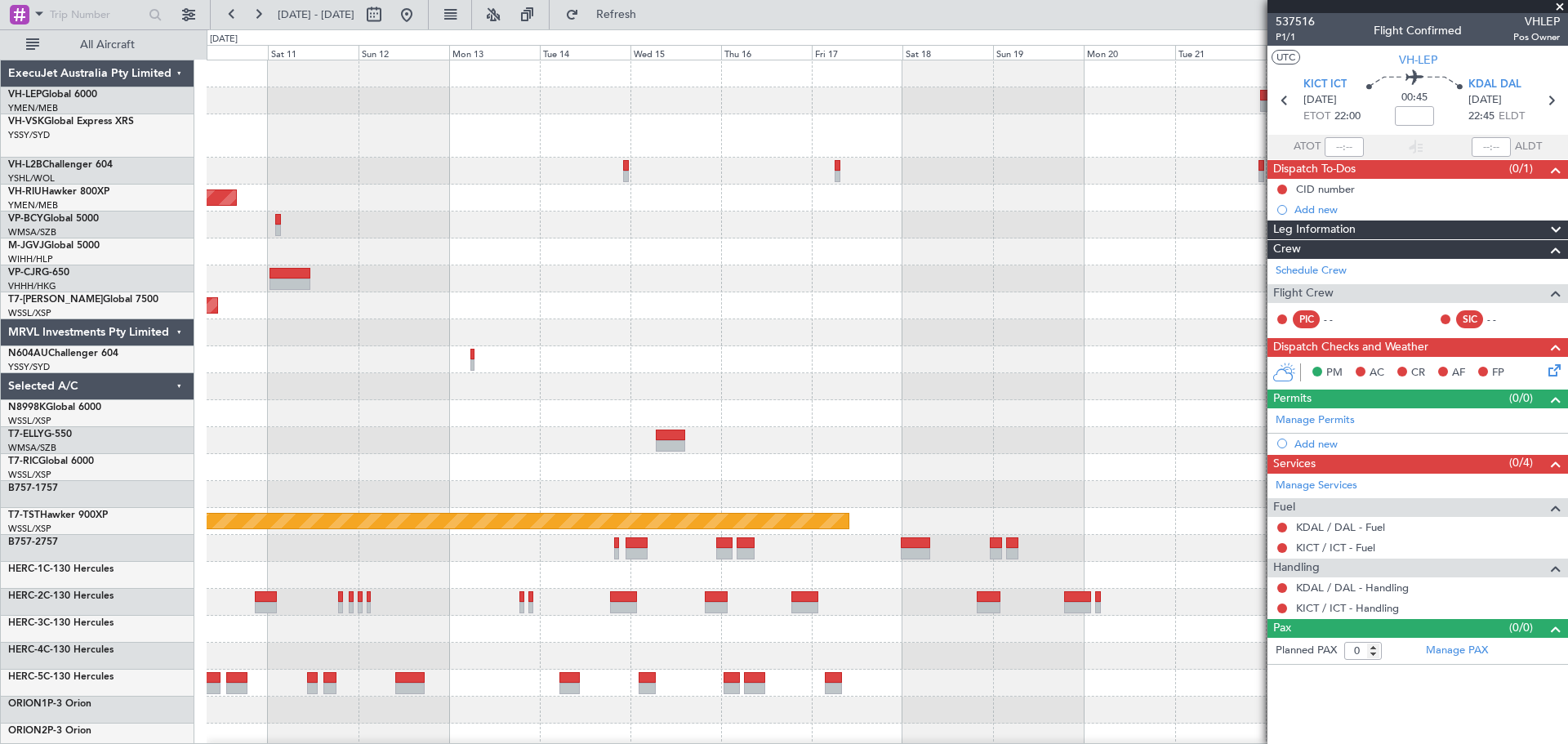
click at [984, 292] on div "No Crew Unplanned Maint [GEOGRAPHIC_DATA] ([GEOGRAPHIC_DATA]) Planned Maint [GE…" at bounding box center [887, 513] width 1360 height 906
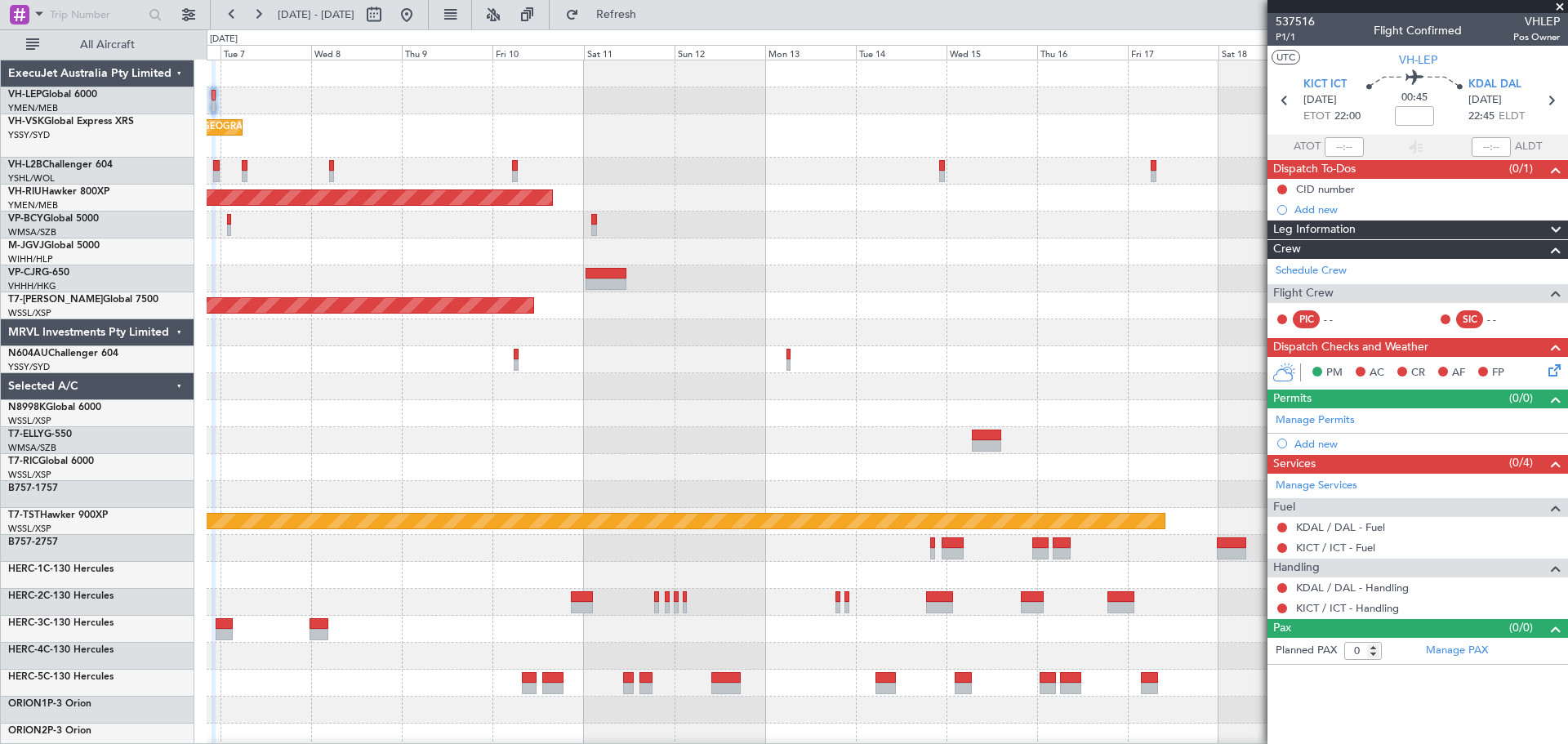
click at [1045, 279] on div "No Crew Unplanned Maint [GEOGRAPHIC_DATA] ([GEOGRAPHIC_DATA]) Planned Maint [GE…" at bounding box center [887, 513] width 1360 height 906
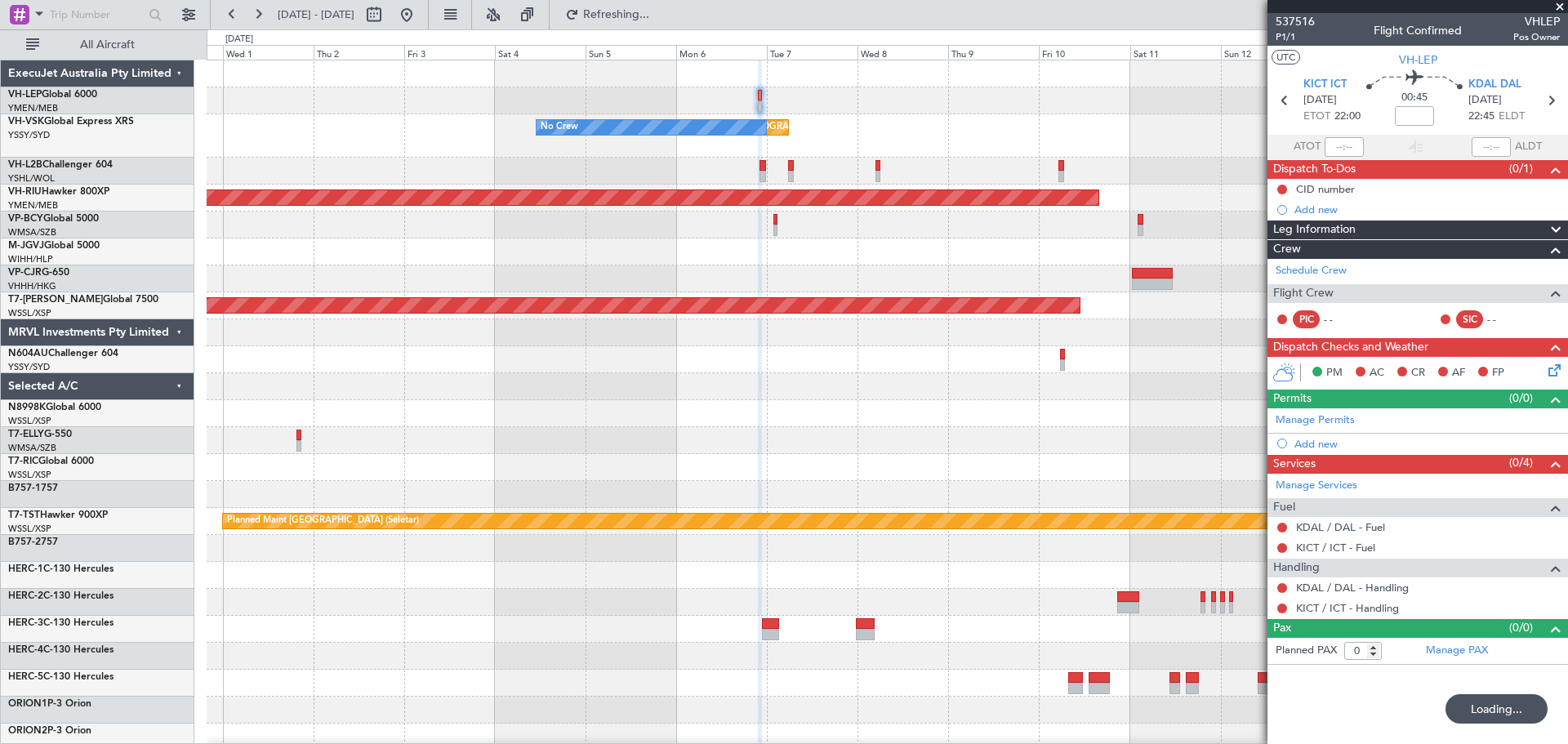
click at [781, 139] on div "Unplanned Maint [GEOGRAPHIC_DATA] ([GEOGRAPHIC_DATA]) No Crew Planned Maint [GE…" at bounding box center [887, 513] width 1360 height 906
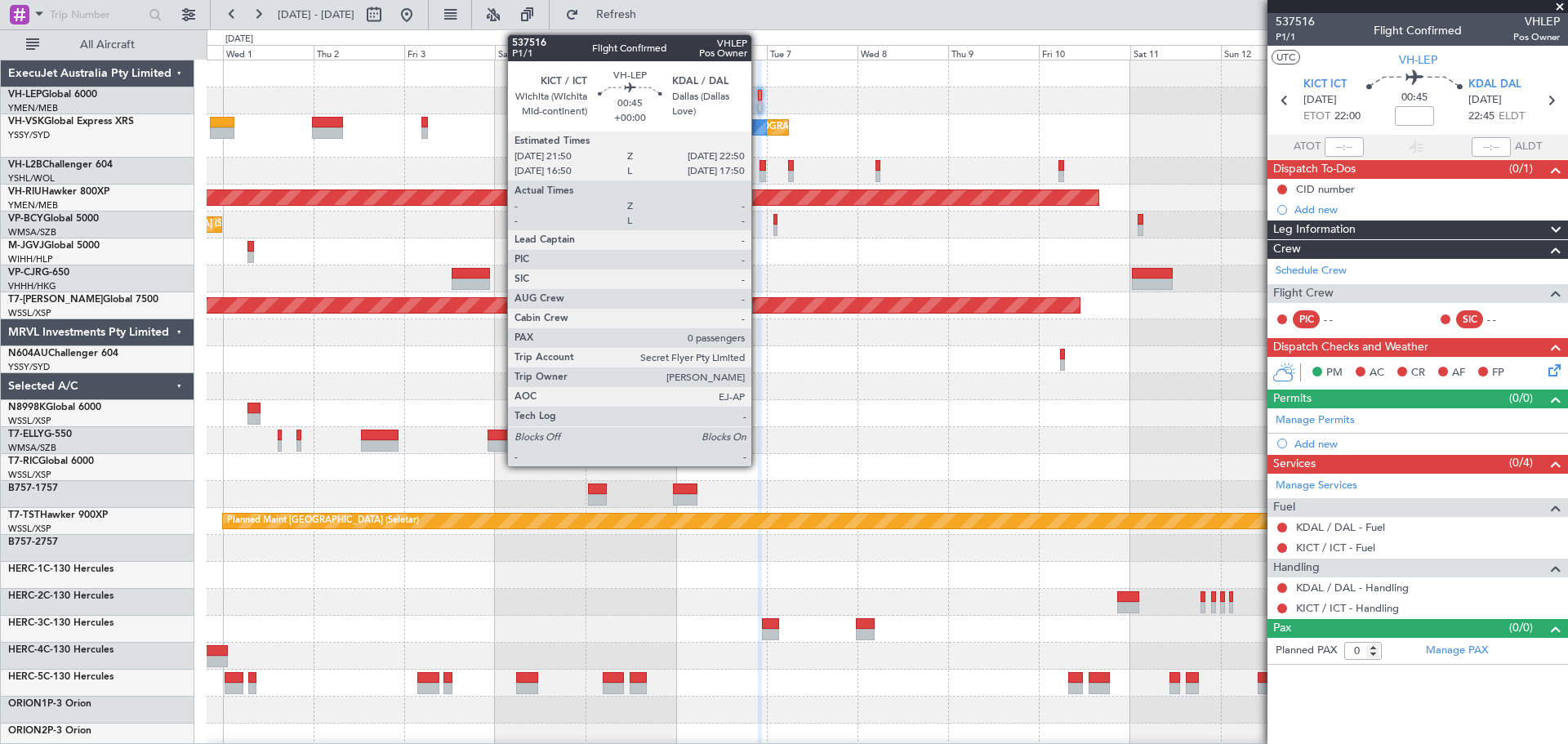
click at [759, 97] on div at bounding box center [760, 94] width 4 height 11
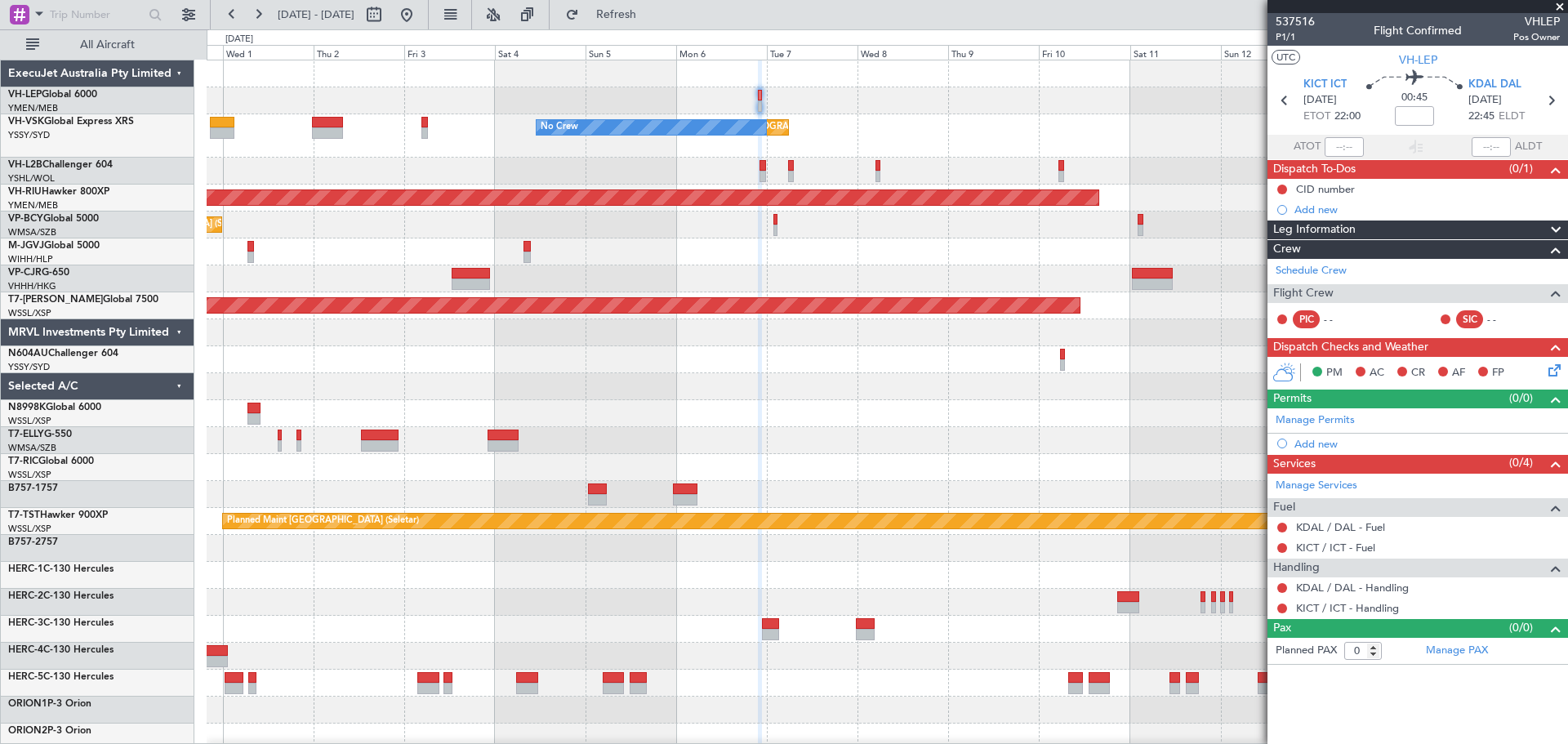
click at [852, 162] on div "Unplanned Maint [GEOGRAPHIC_DATA] ([GEOGRAPHIC_DATA]) No Crew Unplanned Maint S…" at bounding box center [887, 540] width 1360 height 960
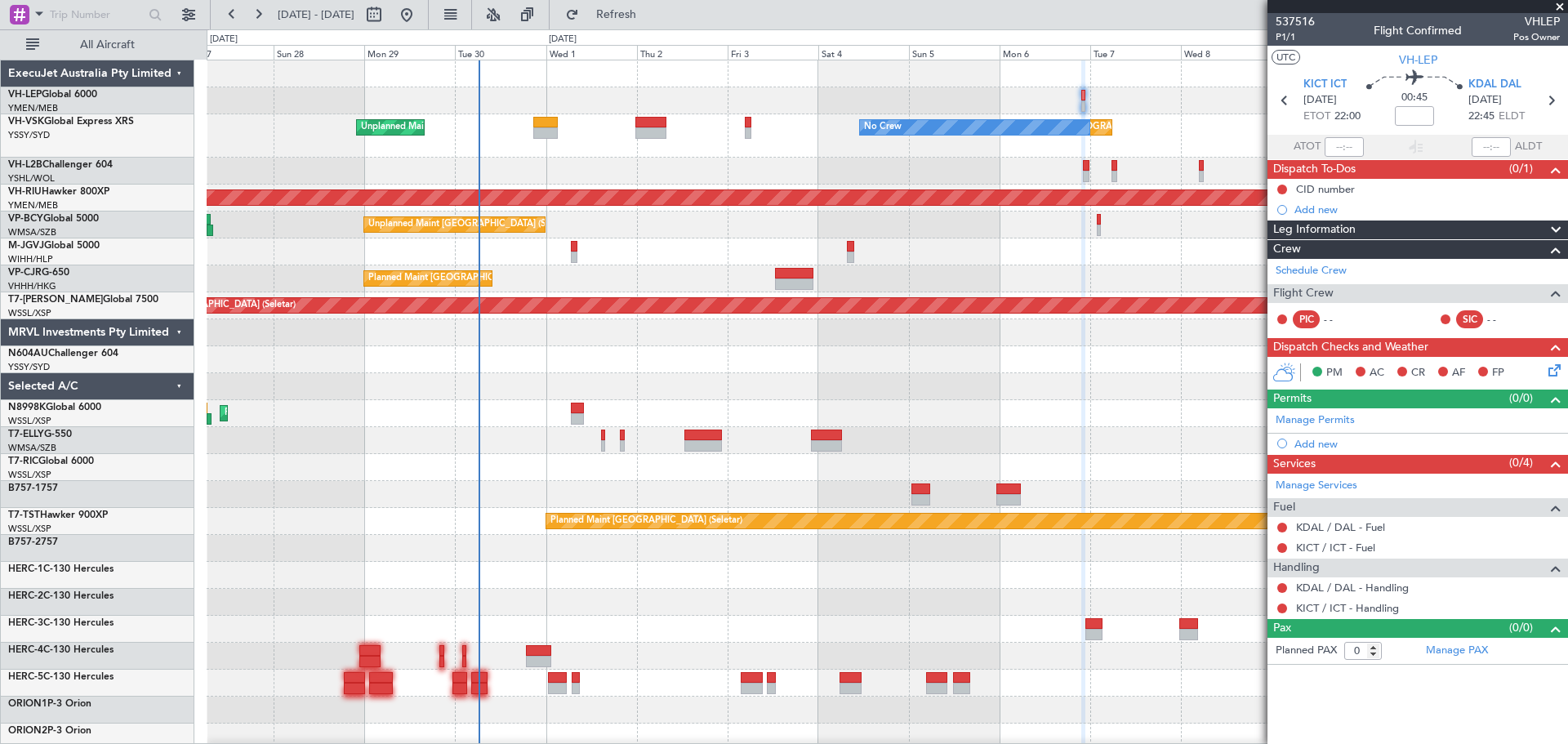
click at [509, 280] on div "Unplanned Maint [GEOGRAPHIC_DATA] ([GEOGRAPHIC_DATA]) No Crew Unplanned Maint S…" at bounding box center [887, 540] width 1360 height 960
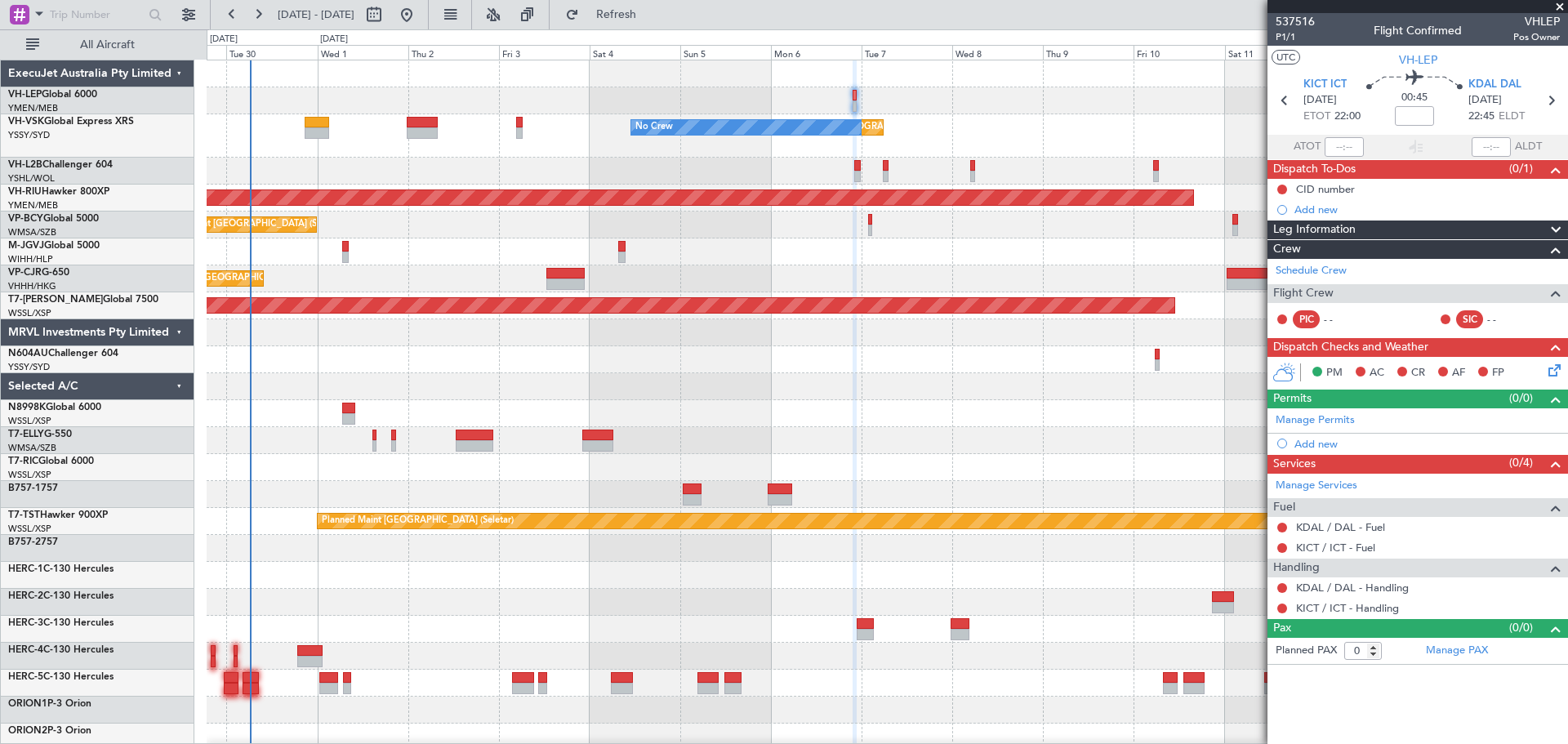
click at [733, 281] on div "Planned Maint [GEOGRAPHIC_DATA] ([GEOGRAPHIC_DATA] Intl)" at bounding box center [887, 279] width 1360 height 27
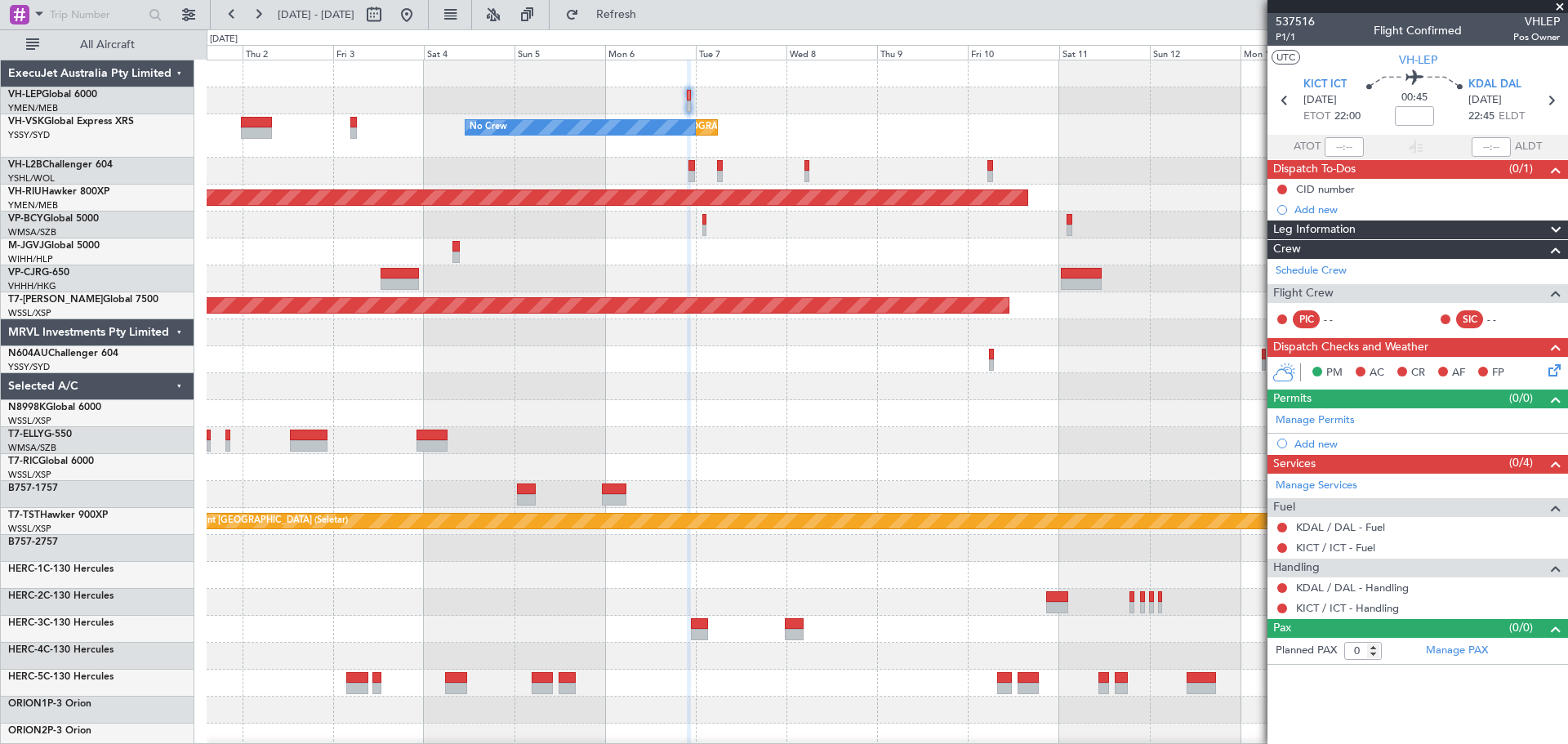
click at [797, 290] on div "Planned Maint [GEOGRAPHIC_DATA] ([GEOGRAPHIC_DATA] Intl)" at bounding box center [887, 279] width 1360 height 27
click at [968, 135] on div "Unplanned Maint [GEOGRAPHIC_DATA] ([GEOGRAPHIC_DATA]) No Crew Unplanned Maint S…" at bounding box center [887, 136] width 1360 height 44
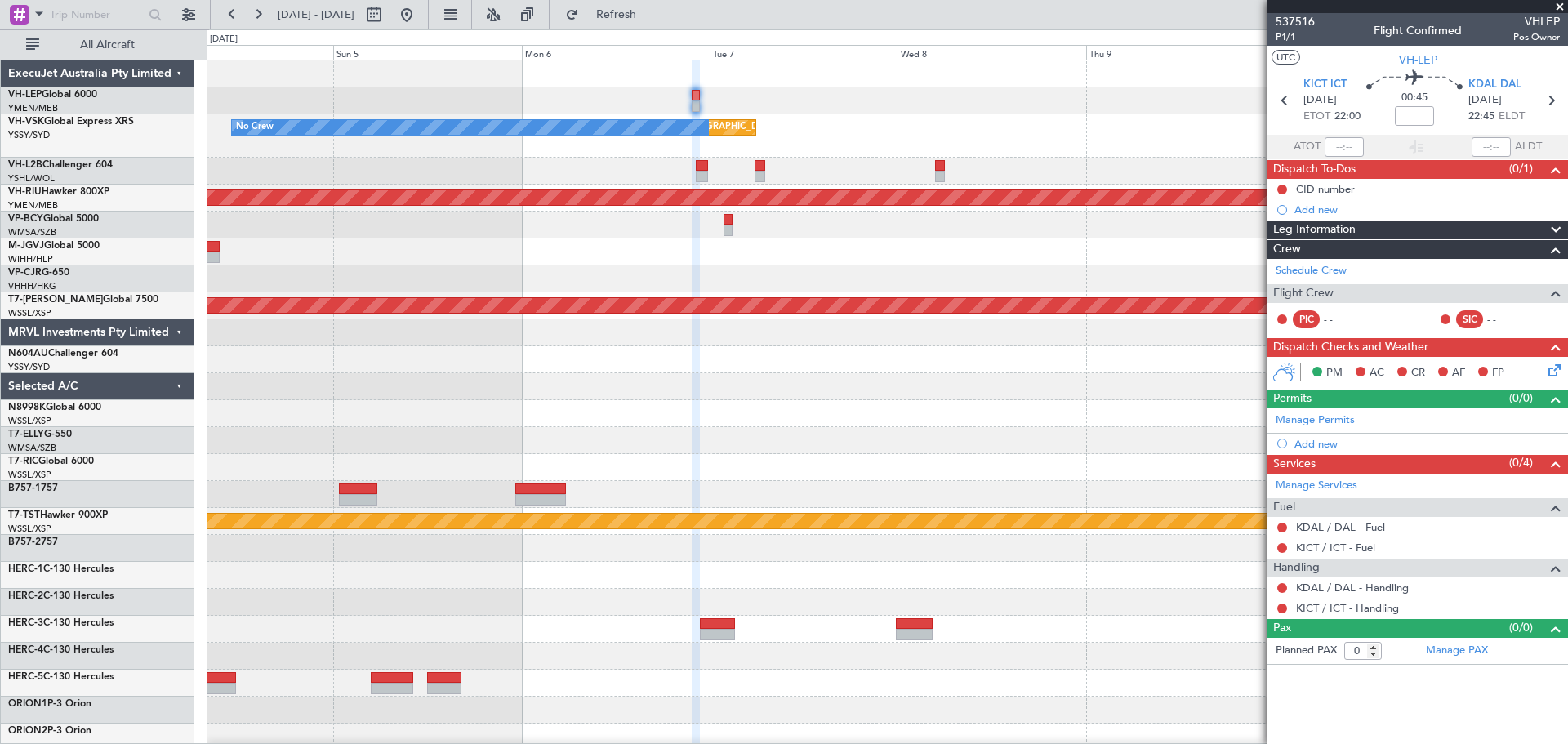
click at [1559, 3] on span at bounding box center [1559, 7] width 16 height 15
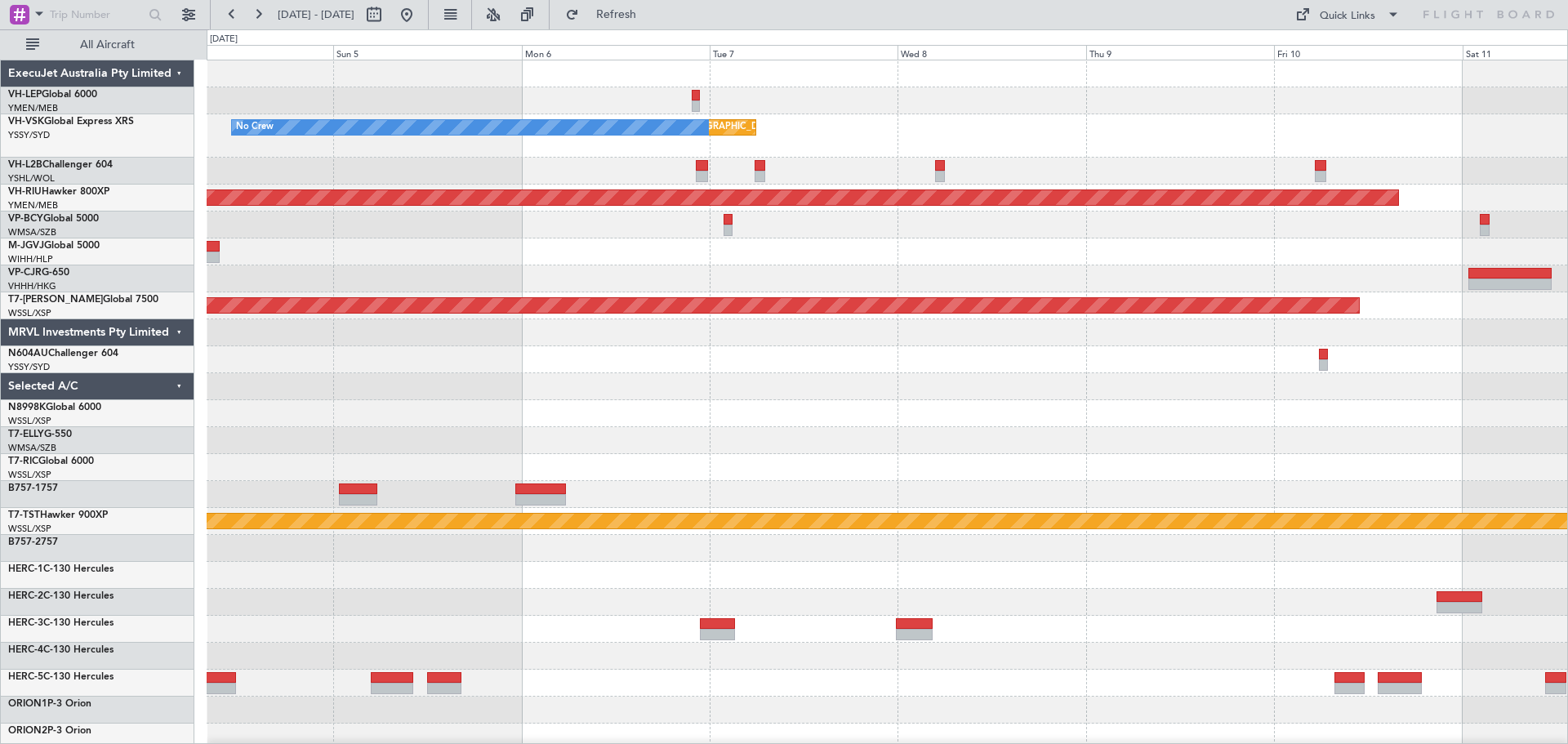
click at [958, 317] on div "Planned Maint [GEOGRAPHIC_DATA] (Seletar)" at bounding box center [887, 305] width 1360 height 27
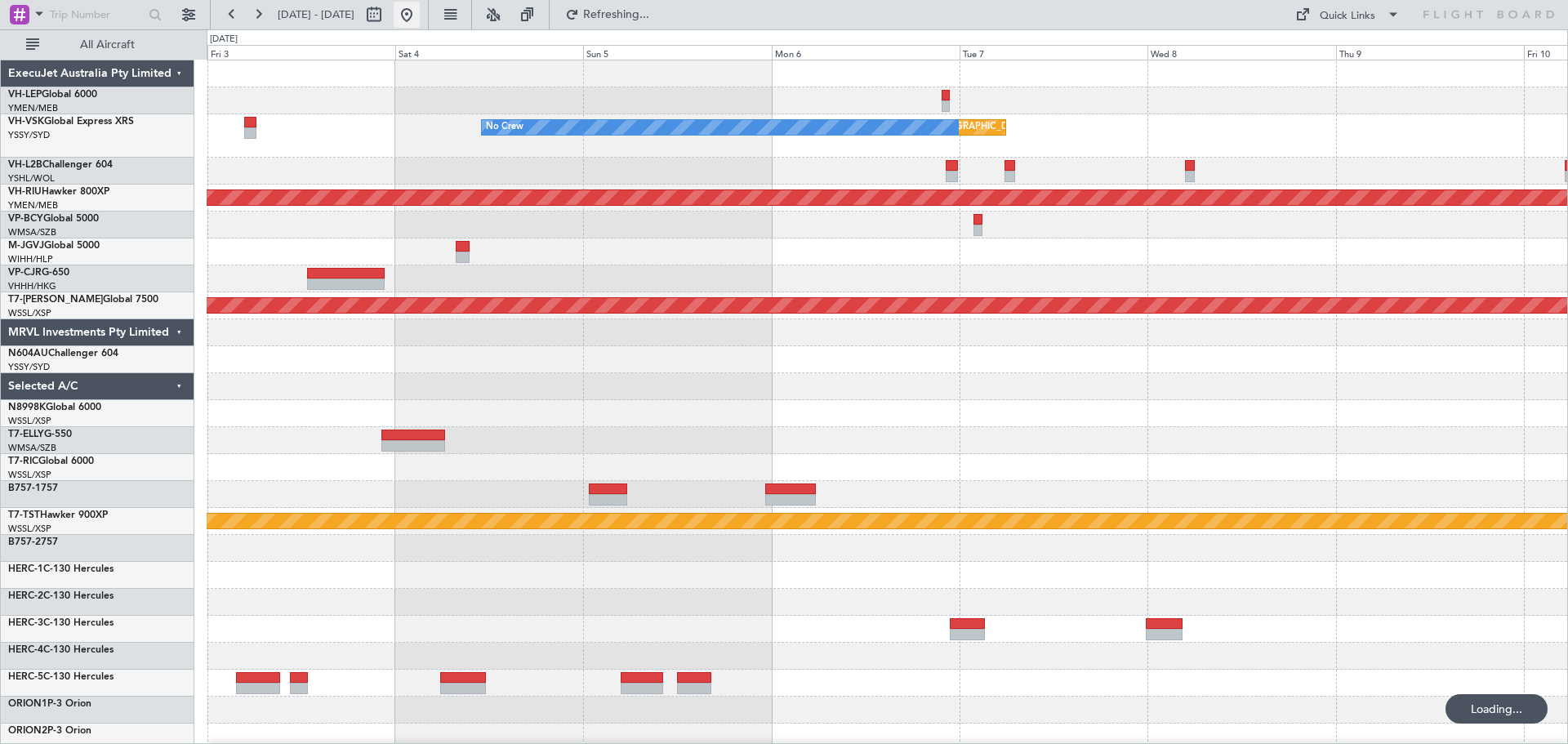
click at [420, 16] on button at bounding box center [407, 15] width 26 height 26
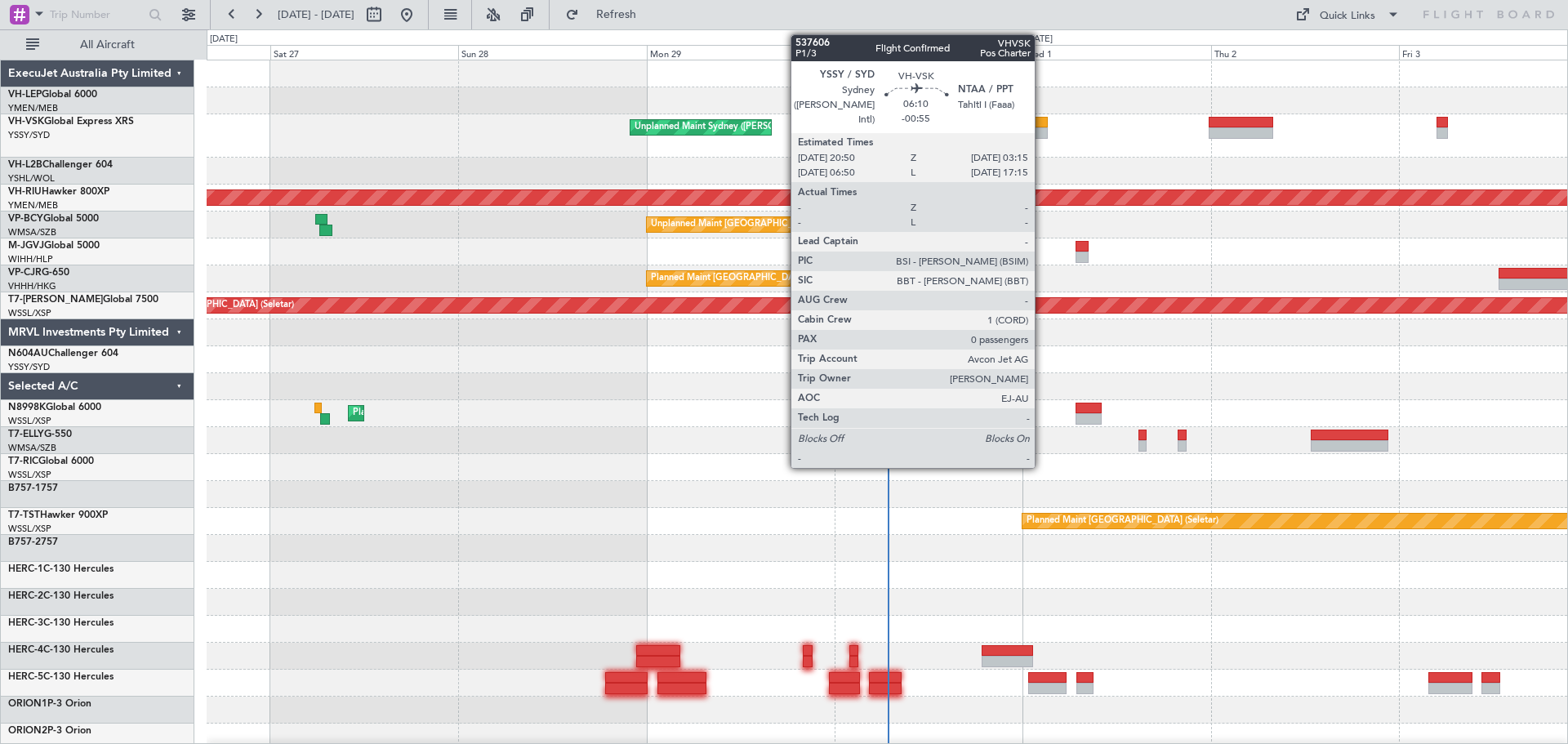
click at [1042, 131] on div at bounding box center [1022, 132] width 51 height 11
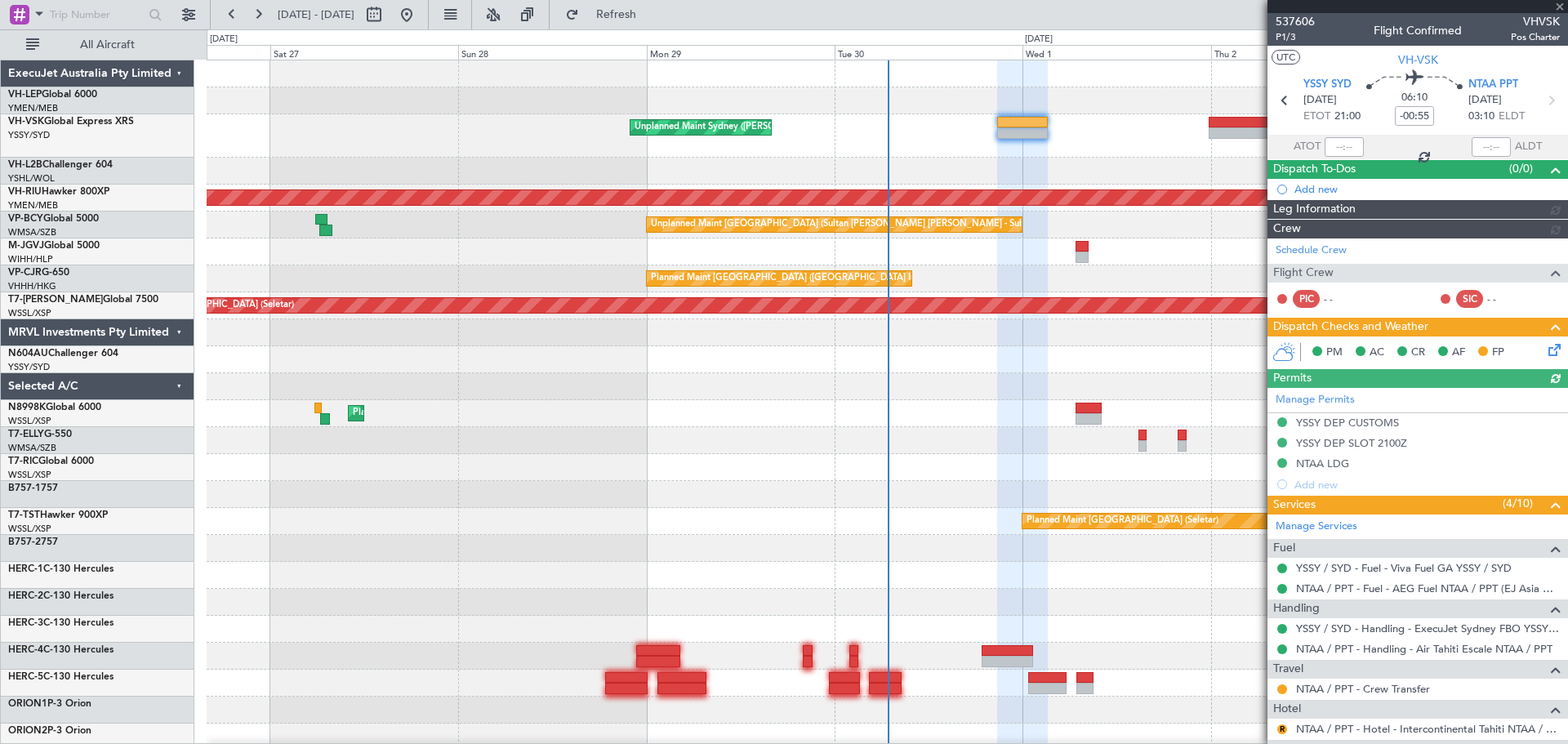
type input "[PERSON_NAME] (BTA)"
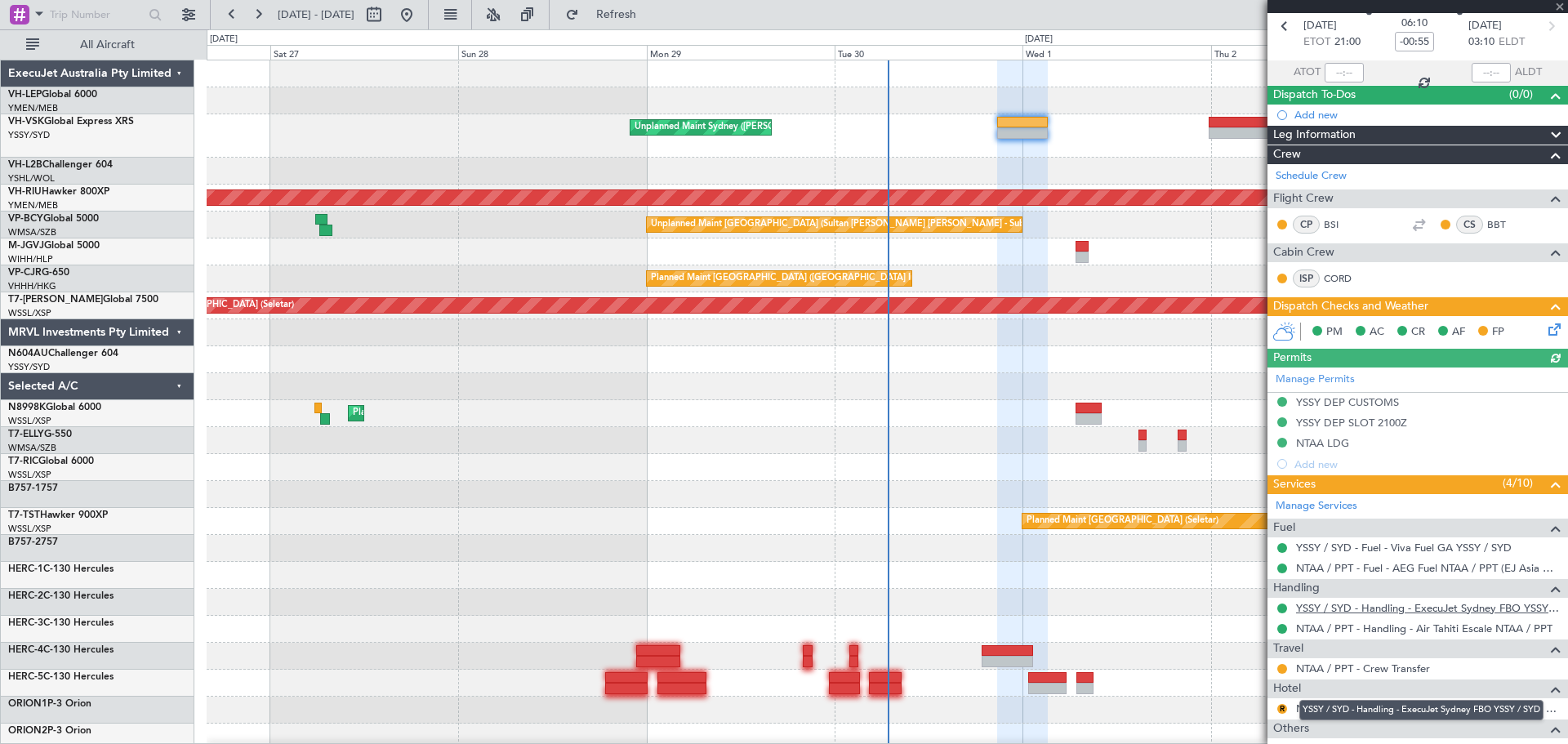
scroll to position [196, 0]
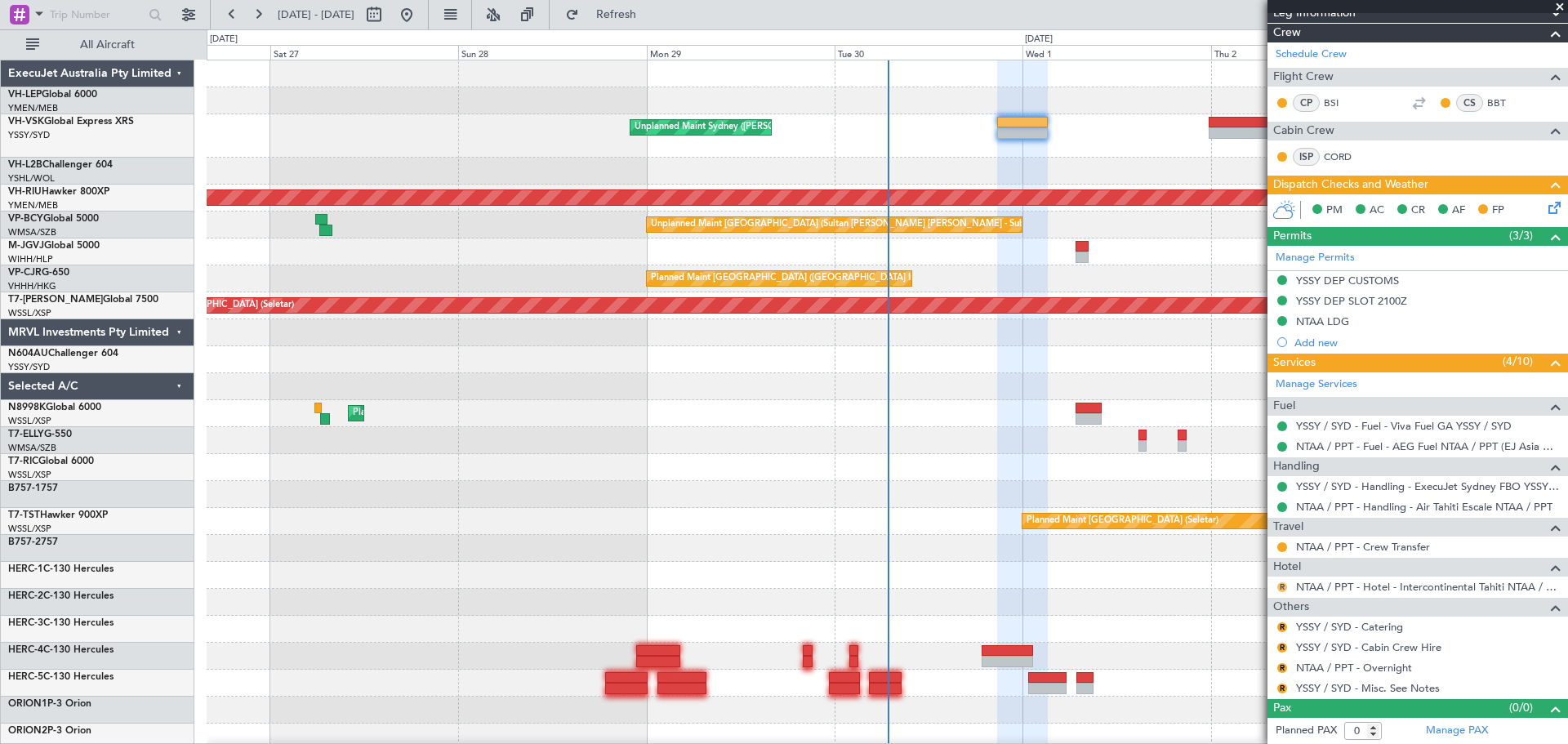
click at [1281, 583] on button "R" at bounding box center [1282, 588] width 10 height 10
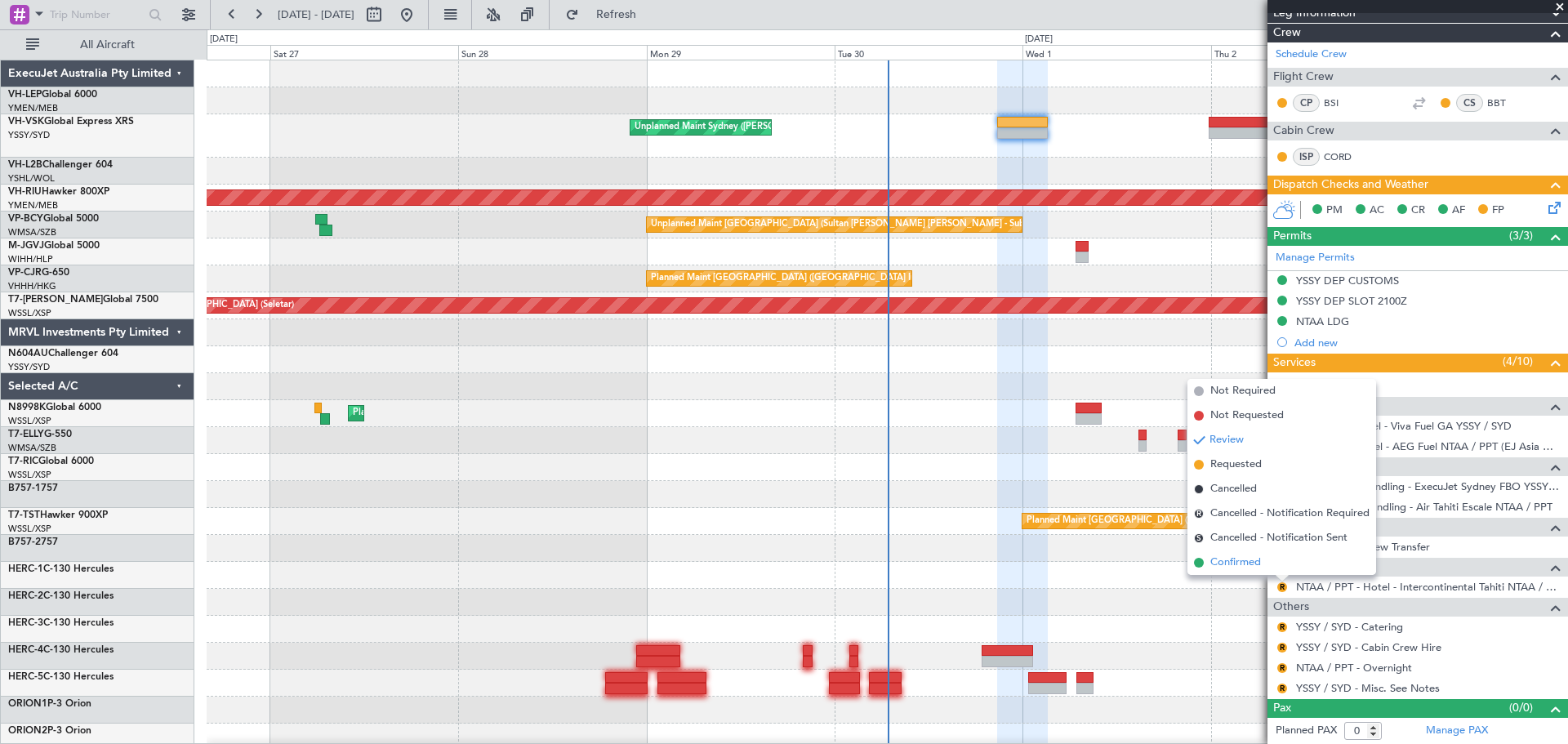
click at [1242, 562] on span "Confirmed" at bounding box center [1235, 563] width 51 height 16
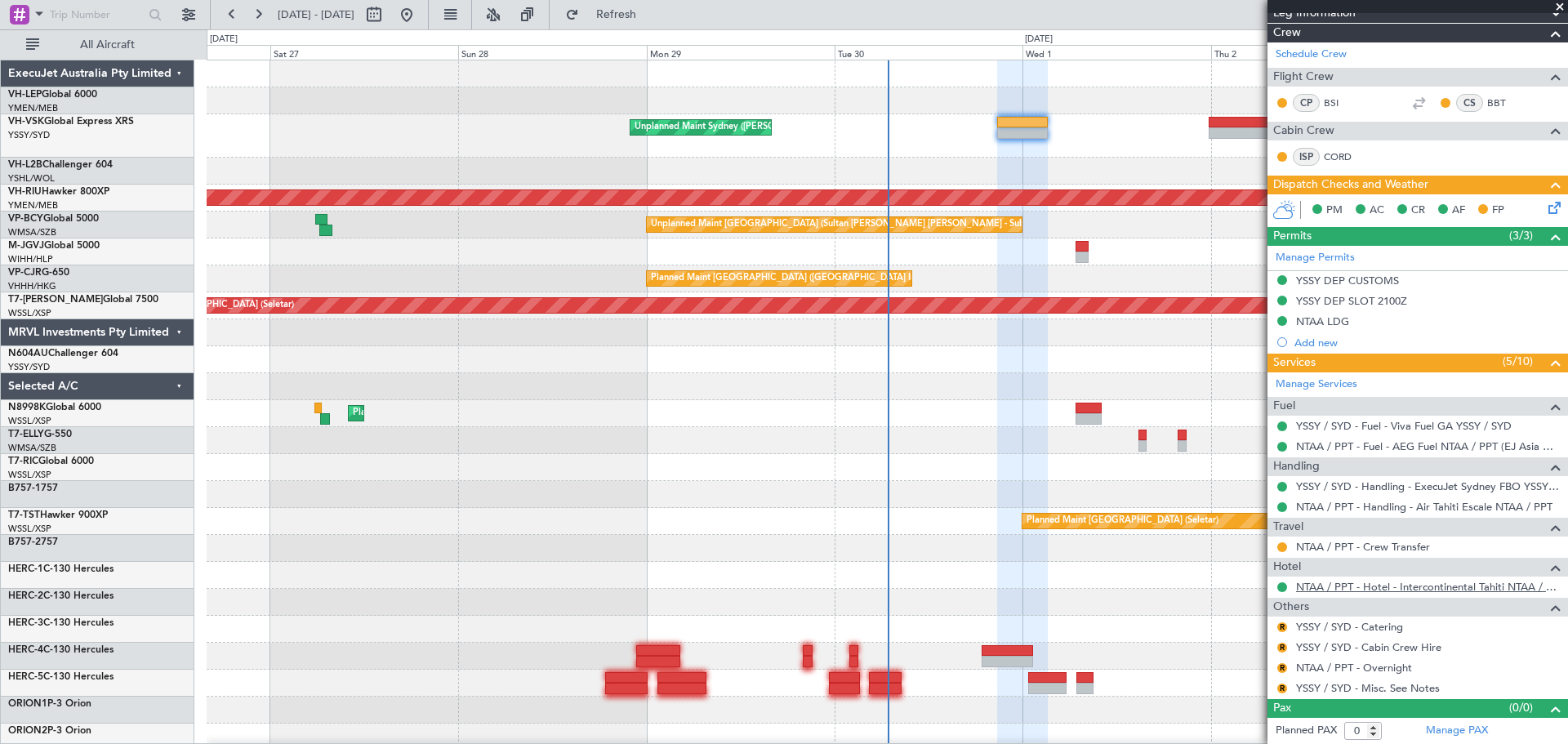
click at [1366, 590] on link "NTAA / PPT - Hotel - Intercontinental Tahiti NTAA / PPT" at bounding box center [1427, 587] width 263 height 14
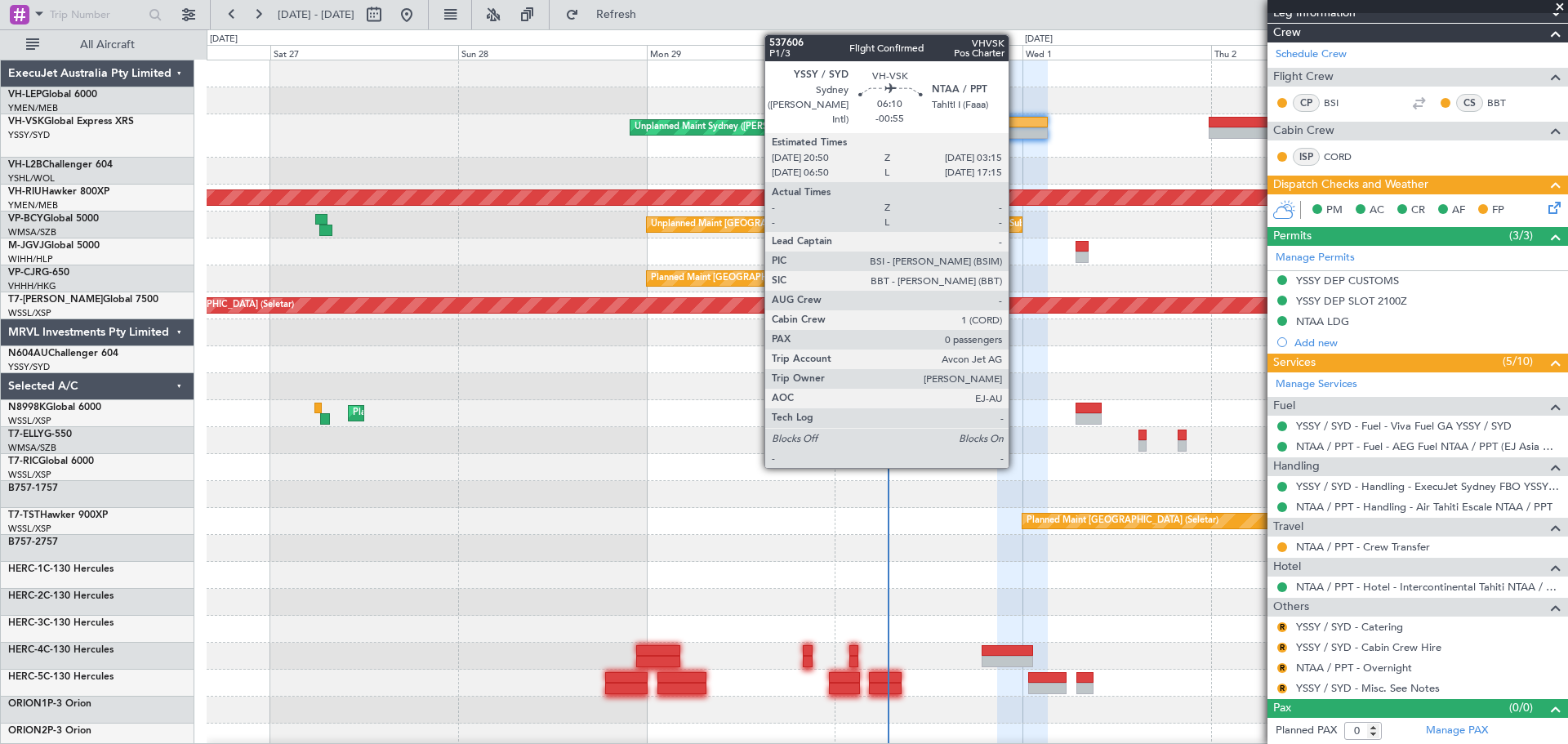
click at [1016, 131] on div at bounding box center [1022, 132] width 51 height 11
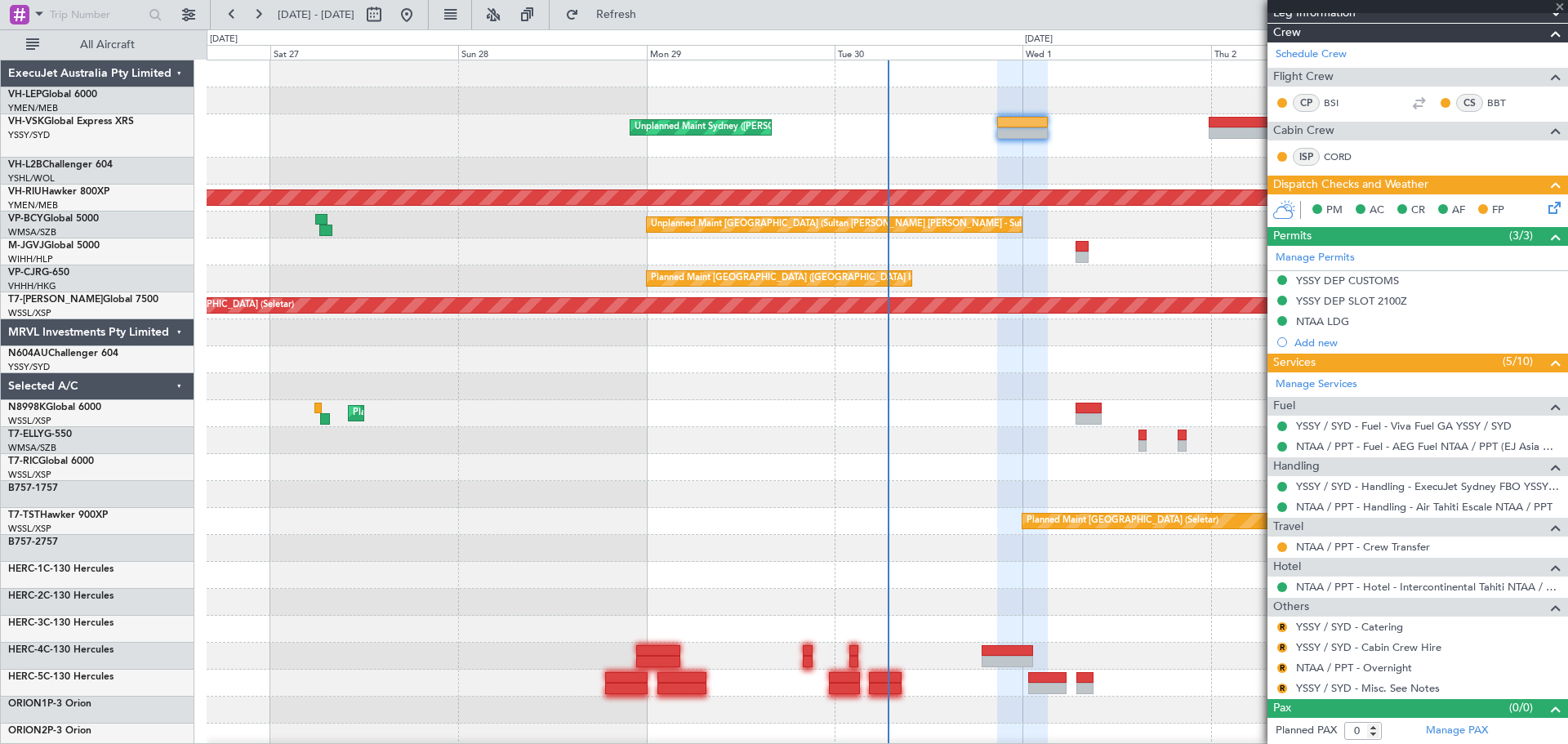
scroll to position [0, 0]
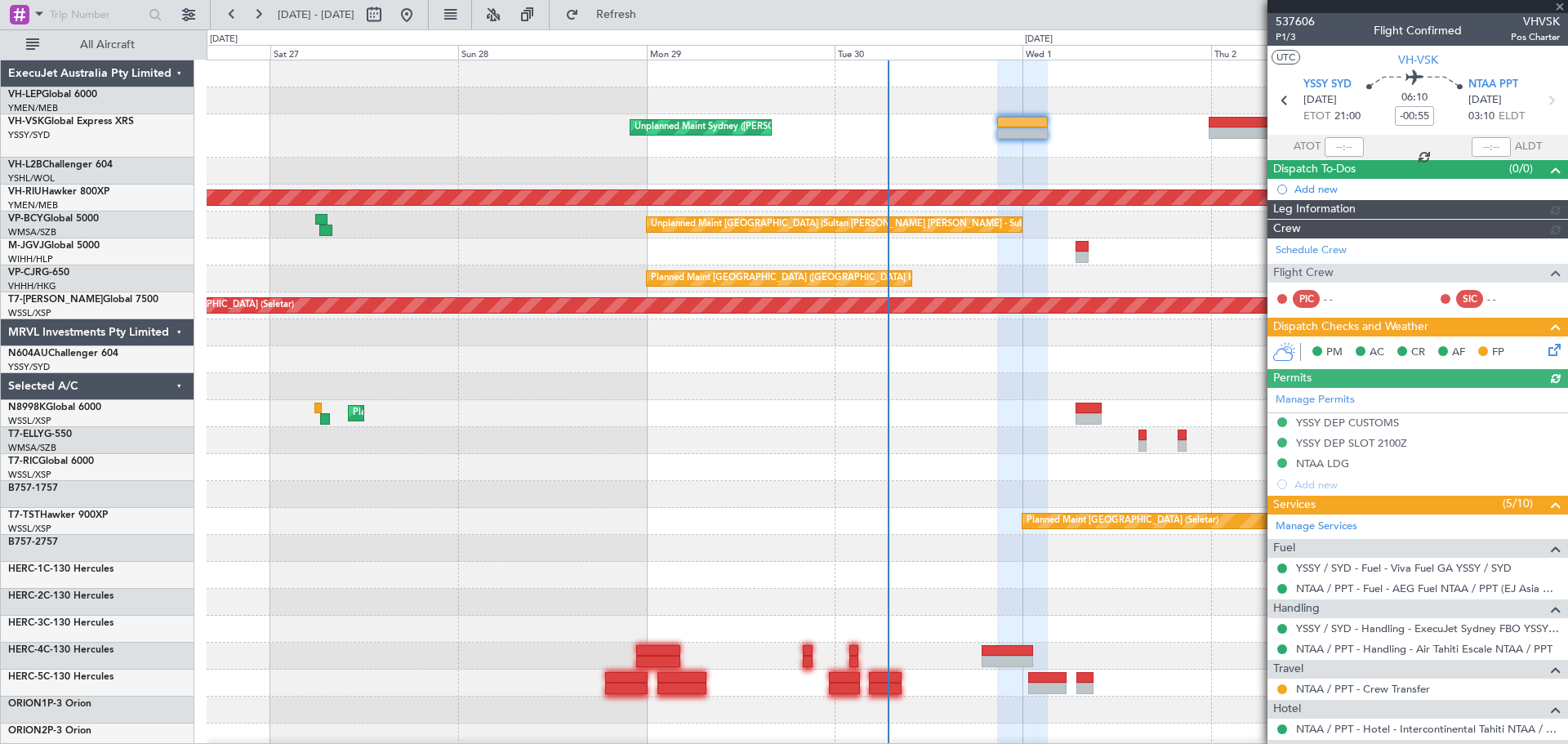
type input "[PERSON_NAME] (BTA)"
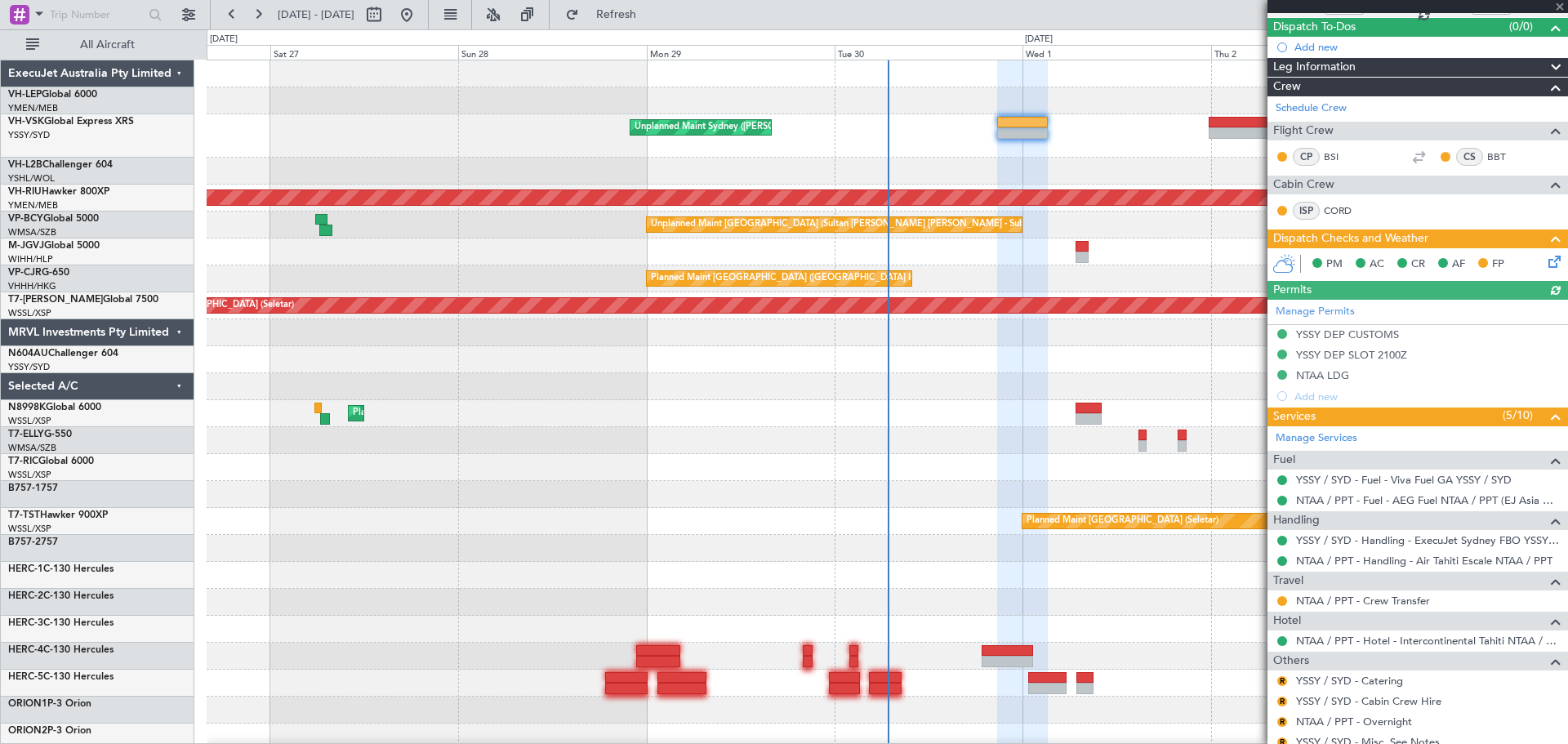
scroll to position [196, 0]
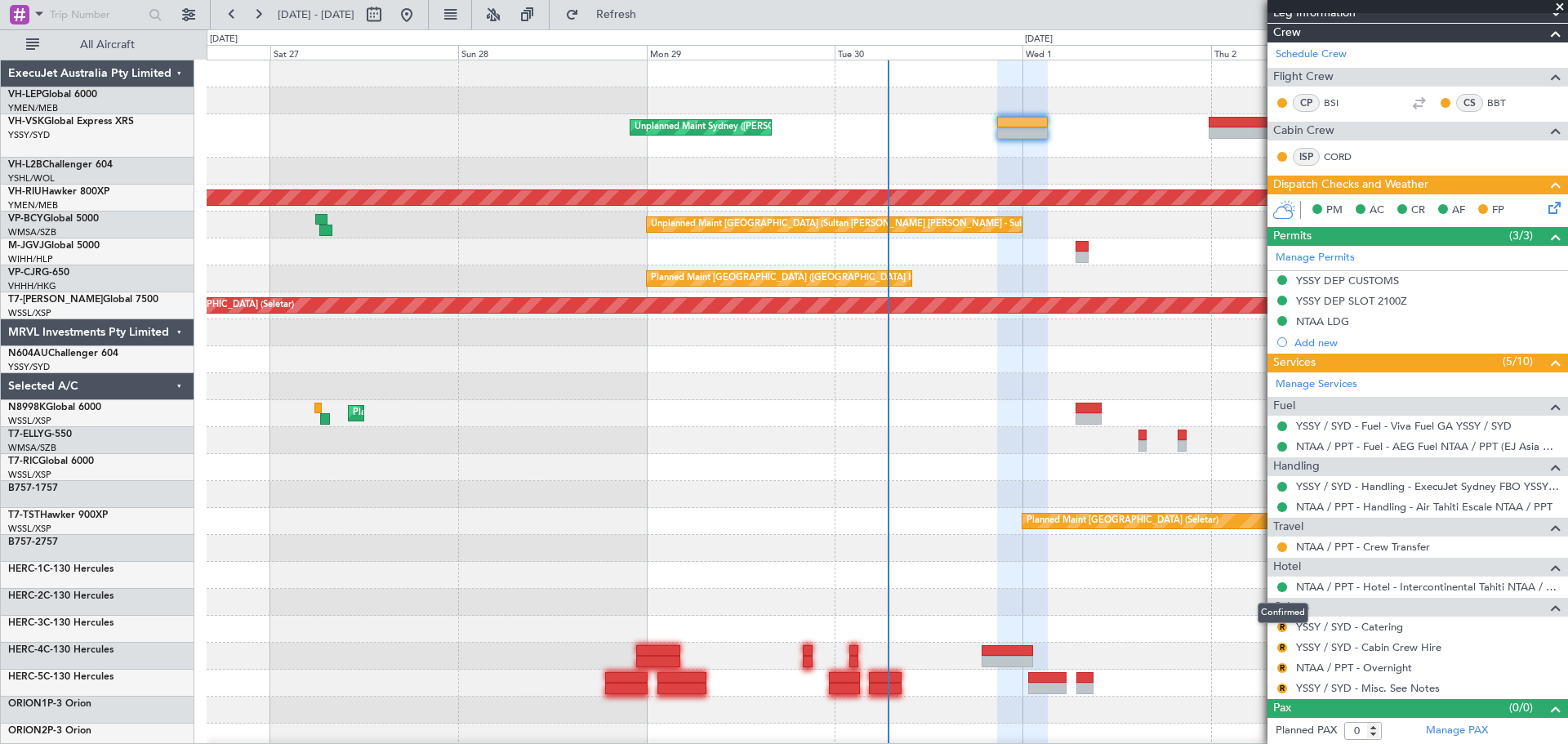
click at [1283, 627] on mat-tooltip-component "Confirmed" at bounding box center [1283, 614] width 74 height 44
click at [1277, 620] on div "Confirmed" at bounding box center [1283, 613] width 51 height 21
click at [1280, 627] on mat-tooltip-component "Confirmed" at bounding box center [1283, 614] width 74 height 44
click at [1179, 624] on div at bounding box center [887, 629] width 1360 height 27
click at [1283, 627] on button "R" at bounding box center [1282, 628] width 10 height 10
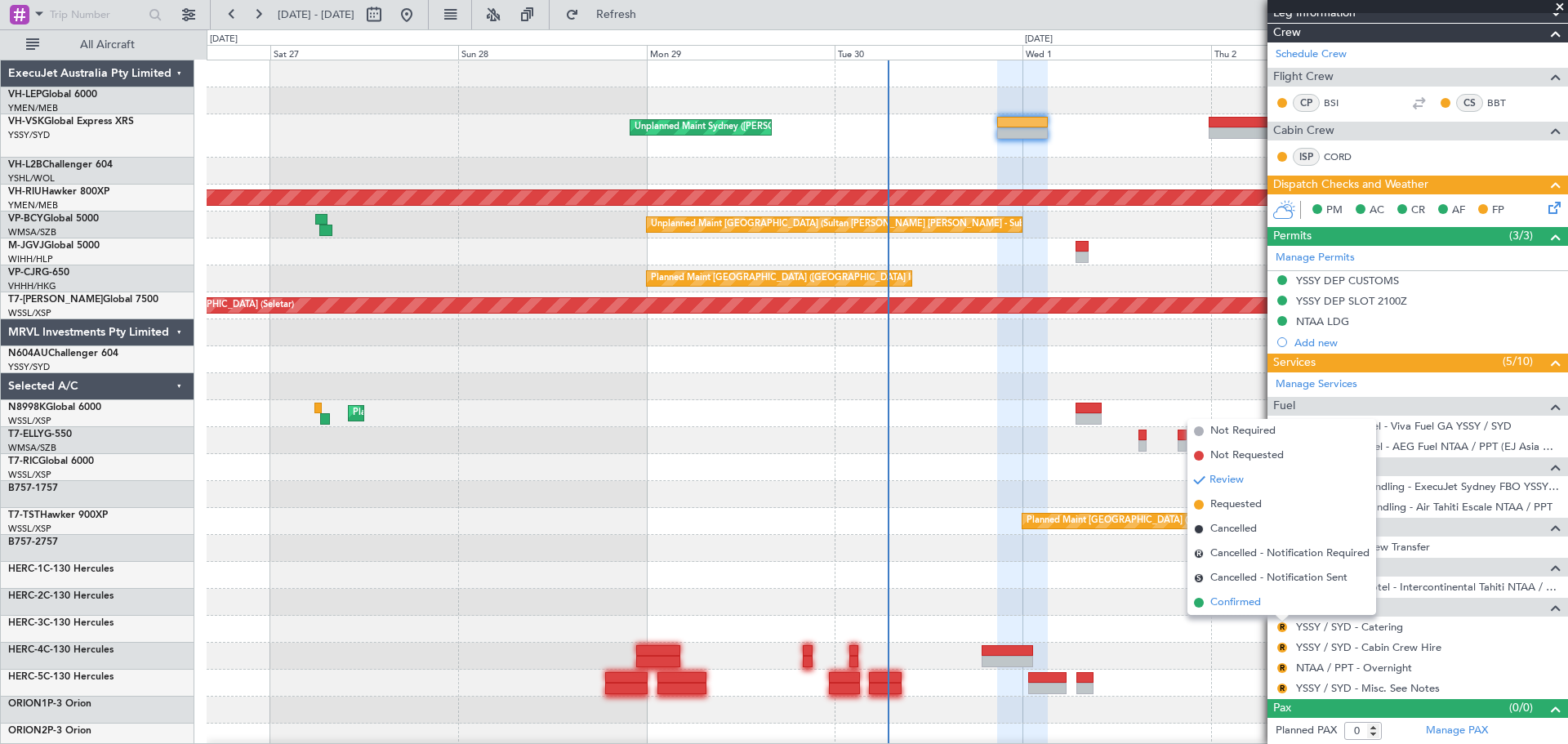
click at [1235, 603] on span "Confirmed" at bounding box center [1235, 603] width 51 height 16
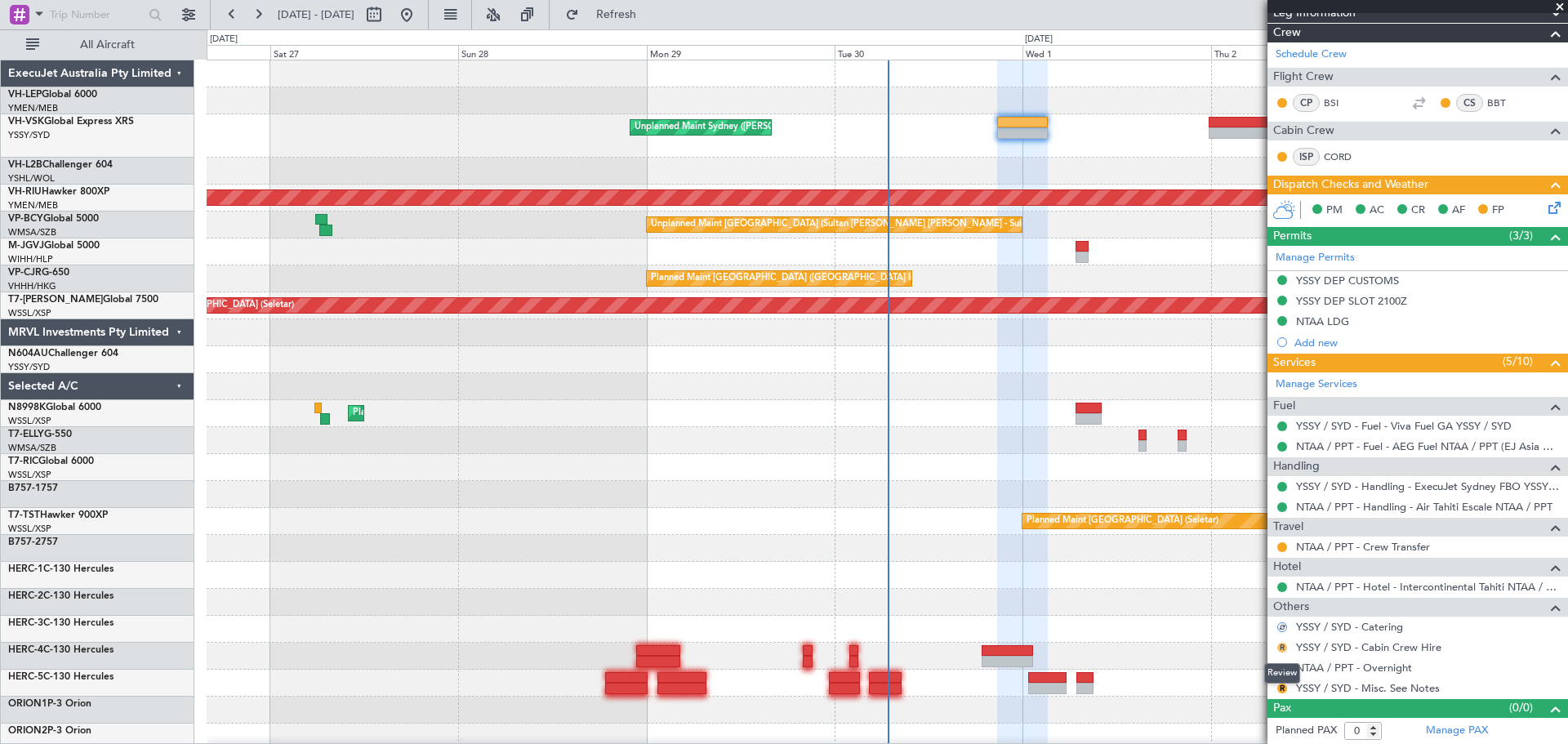
click at [1284, 645] on button "R" at bounding box center [1282, 648] width 10 height 10
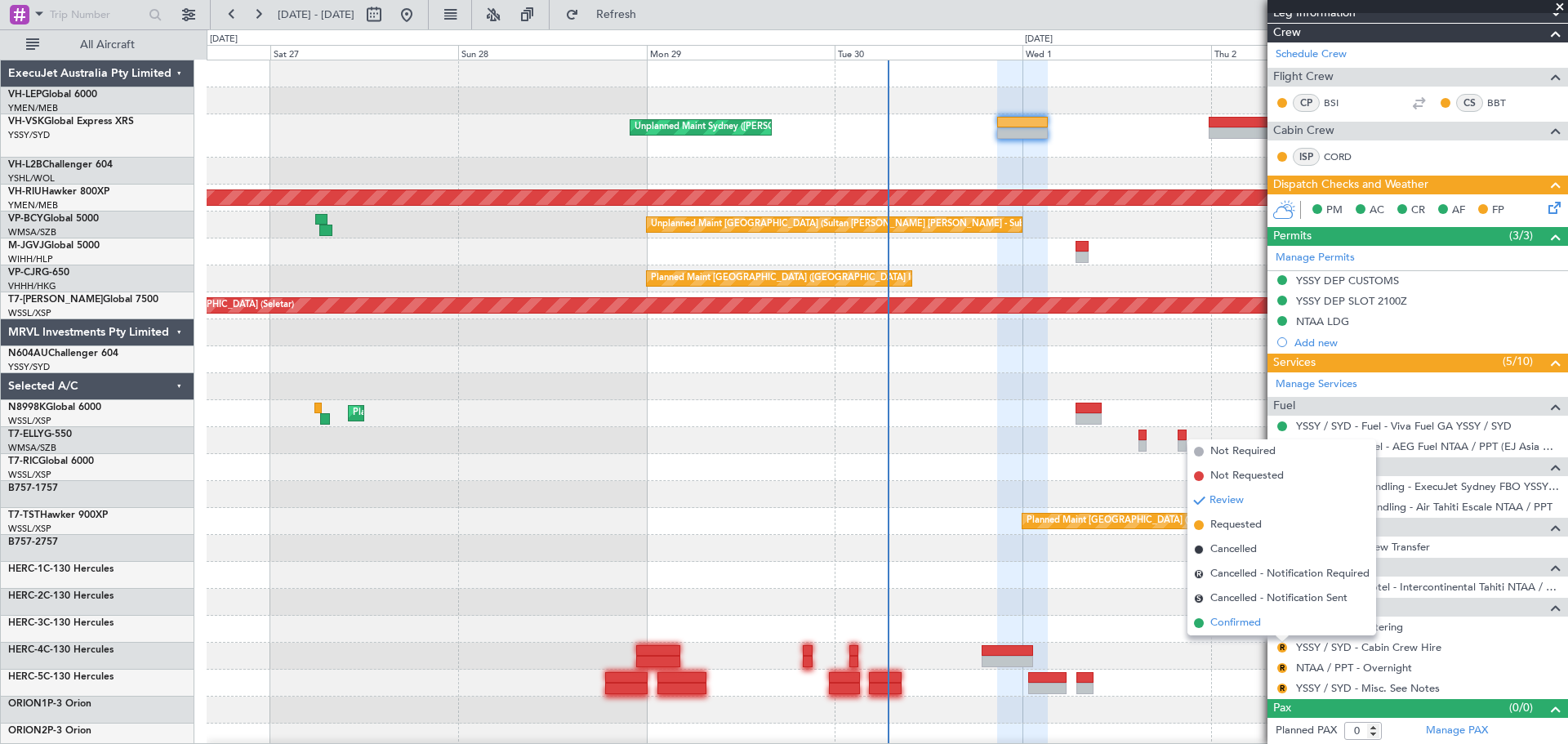
click at [1254, 623] on span "Confirmed" at bounding box center [1235, 623] width 51 height 16
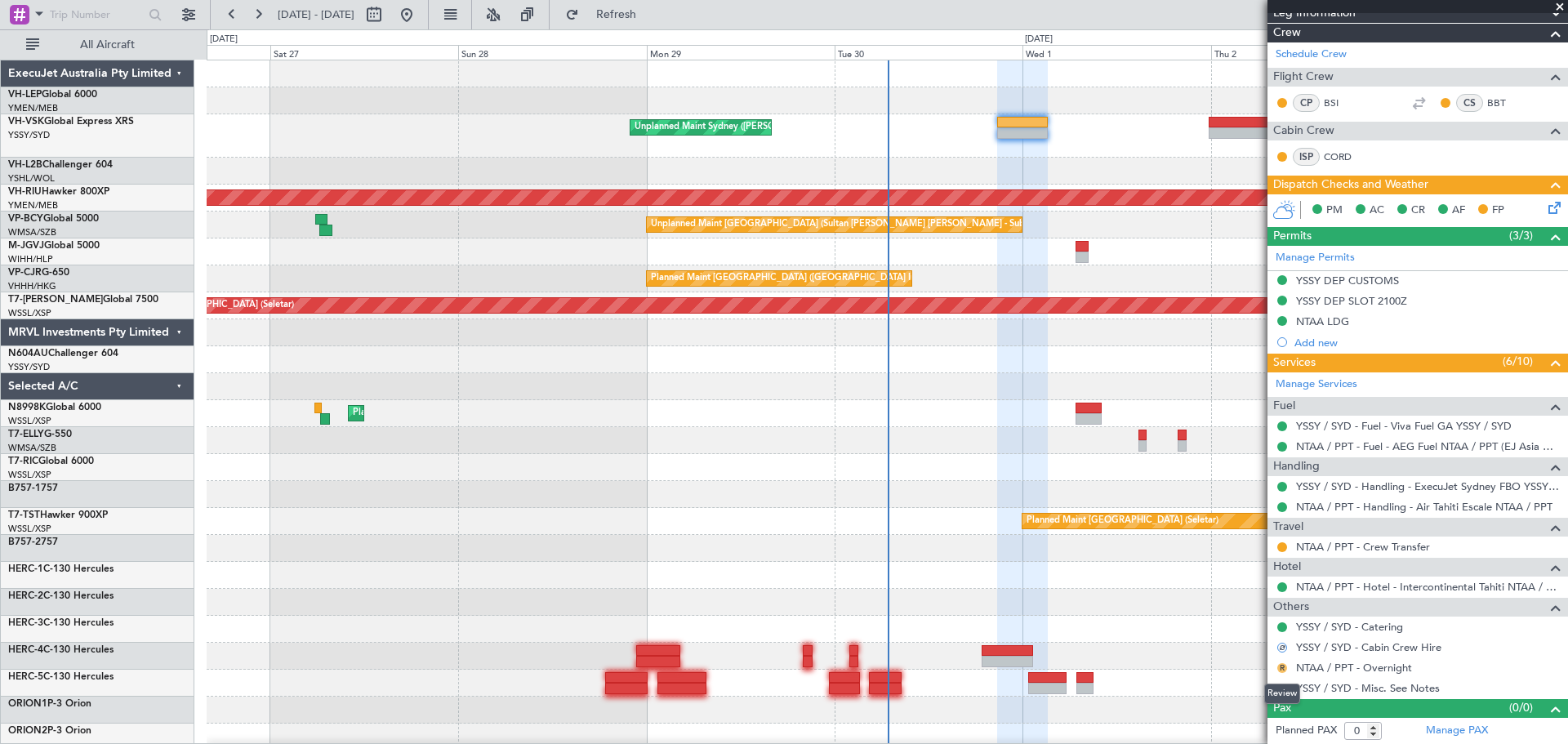
click at [1283, 667] on button "R" at bounding box center [1282, 668] width 10 height 10
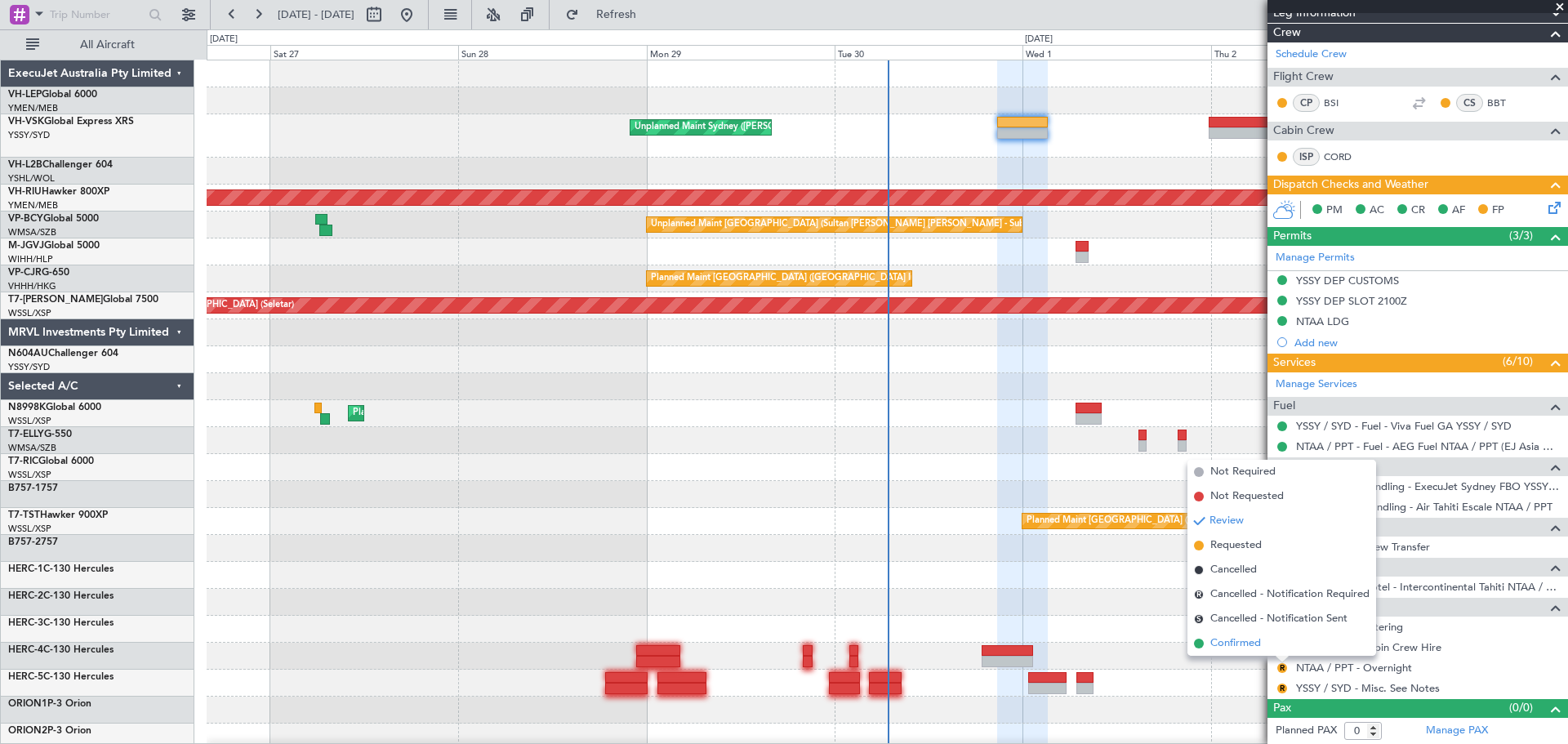
click at [1249, 640] on span "Confirmed" at bounding box center [1235, 644] width 51 height 16
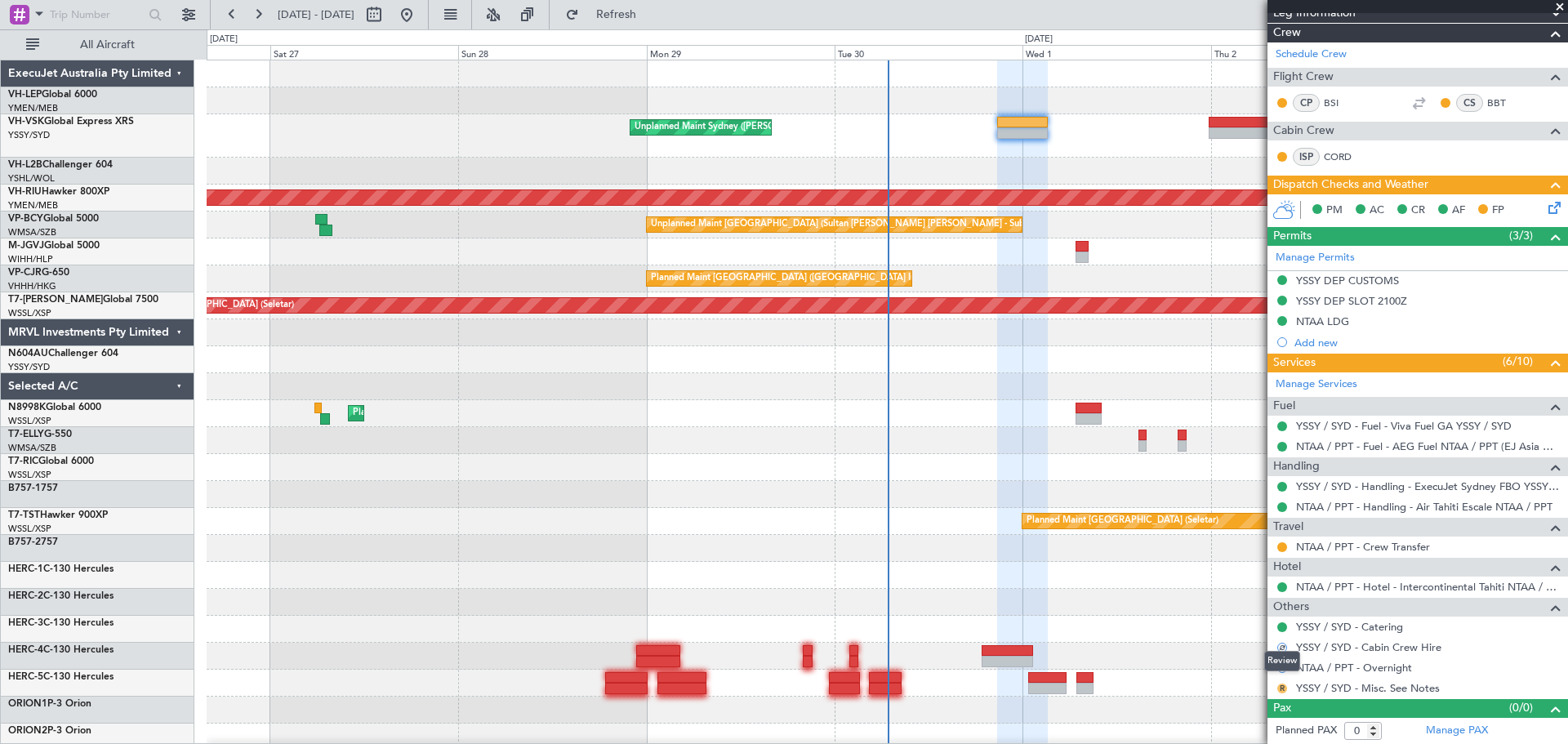
click at [1282, 688] on button "R" at bounding box center [1282, 688] width 10 height 10
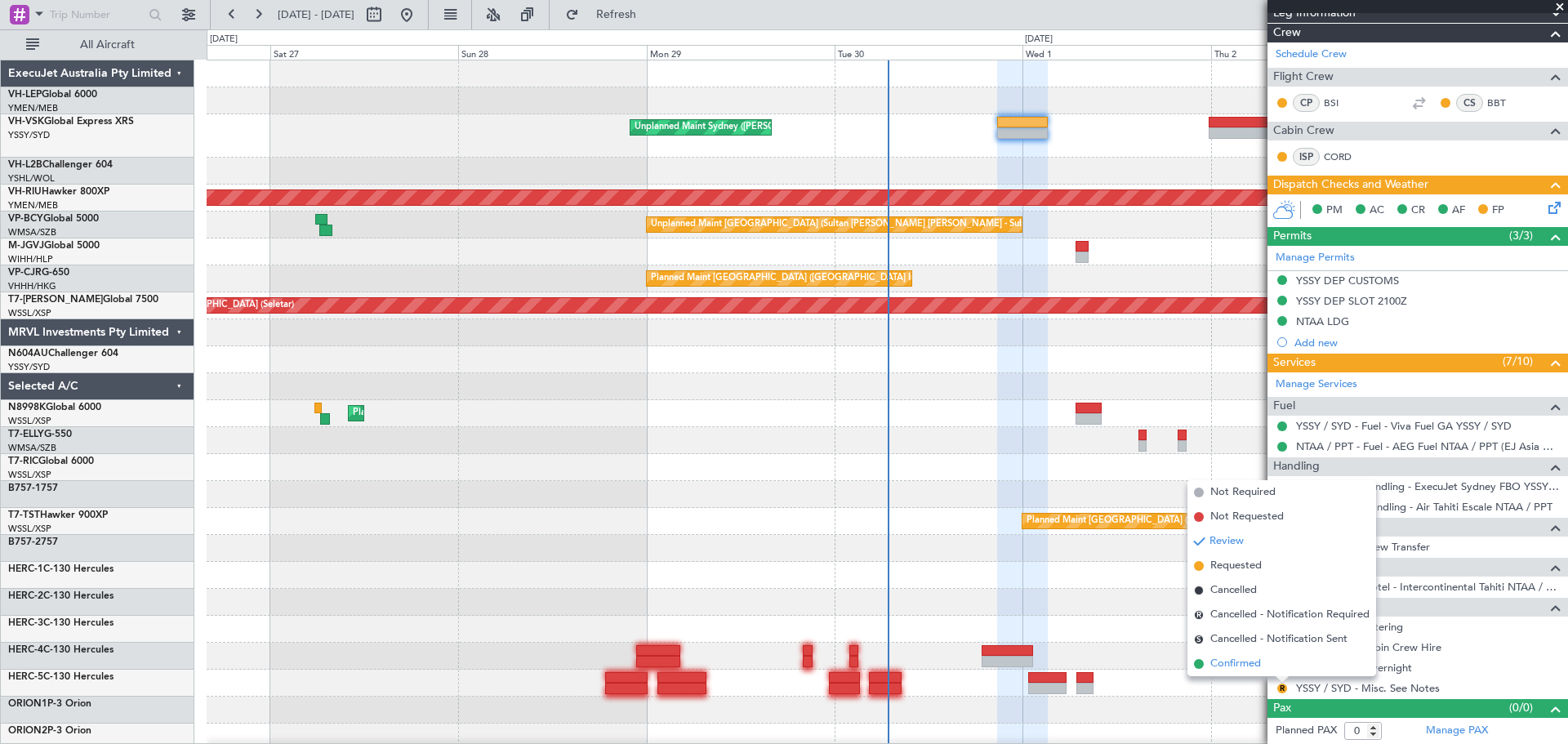
click at [1246, 657] on span "Confirmed" at bounding box center [1235, 663] width 51 height 16
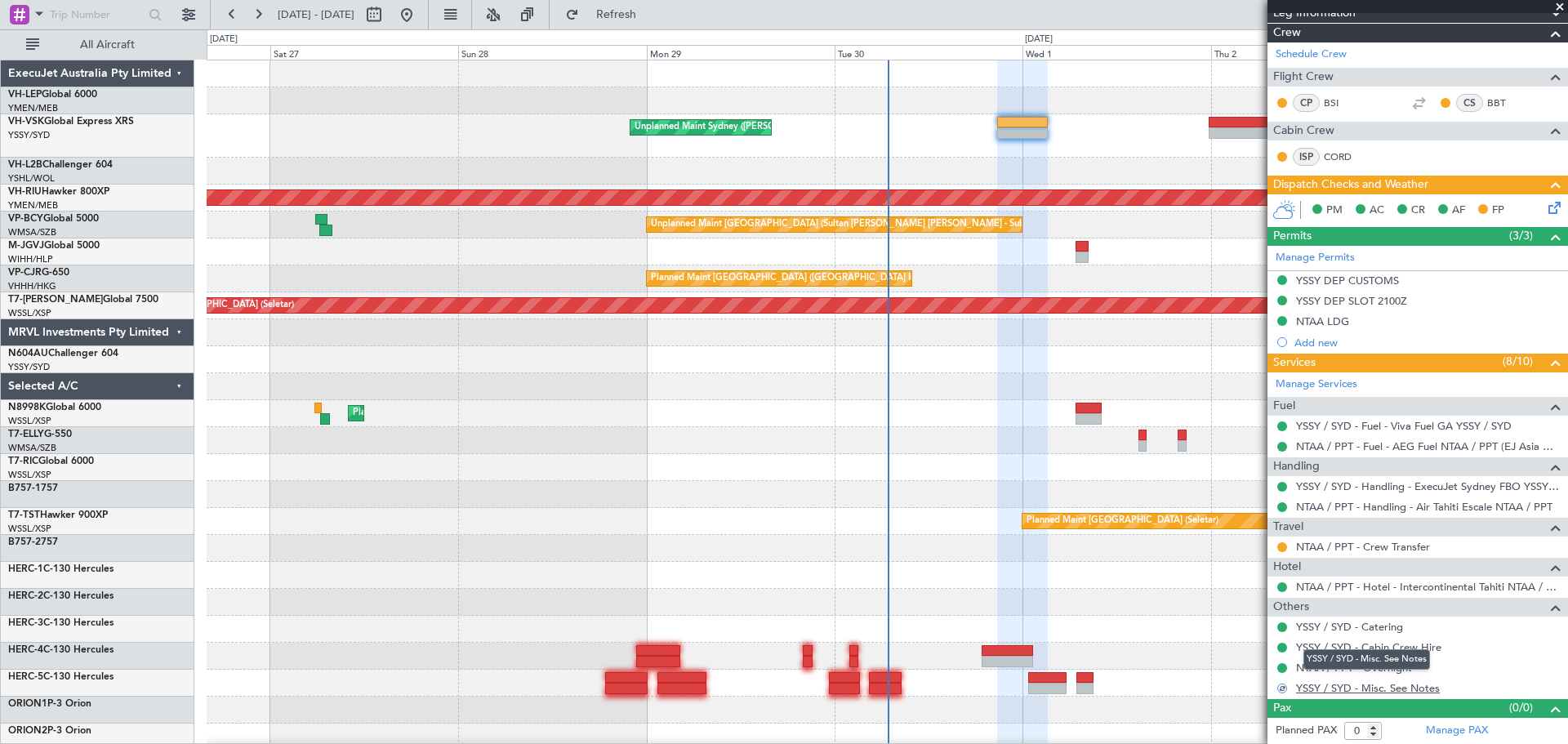
click at [1416, 687] on link "YSSY / SYD - Misc. See Notes" at bounding box center [1367, 688] width 144 height 14
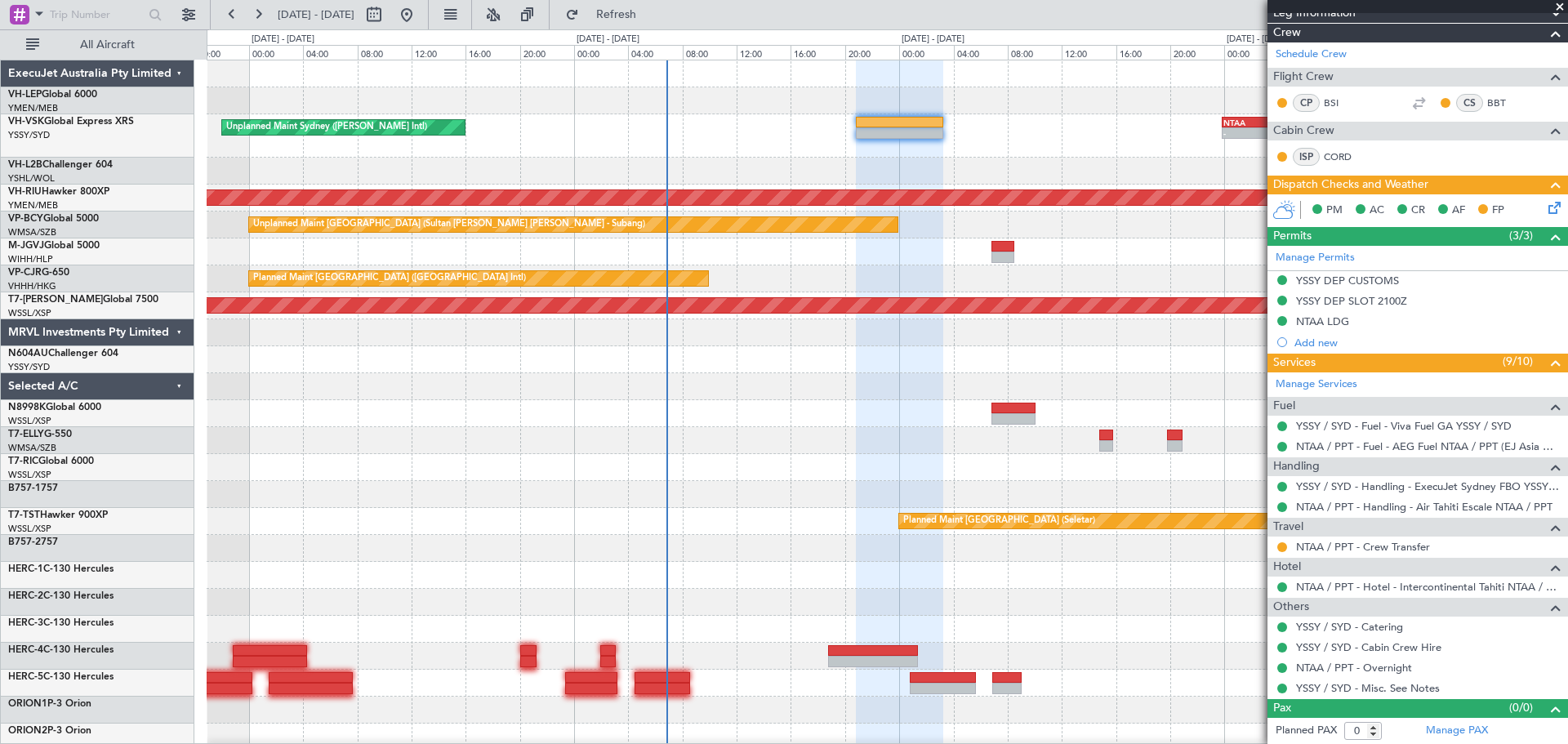
click at [889, 388] on div "Unplanned Maint Sydney ([PERSON_NAME] Intl) - - NTAA 23:50 Z YMEN 08:00 Z Plann…" at bounding box center [887, 540] width 1360 height 960
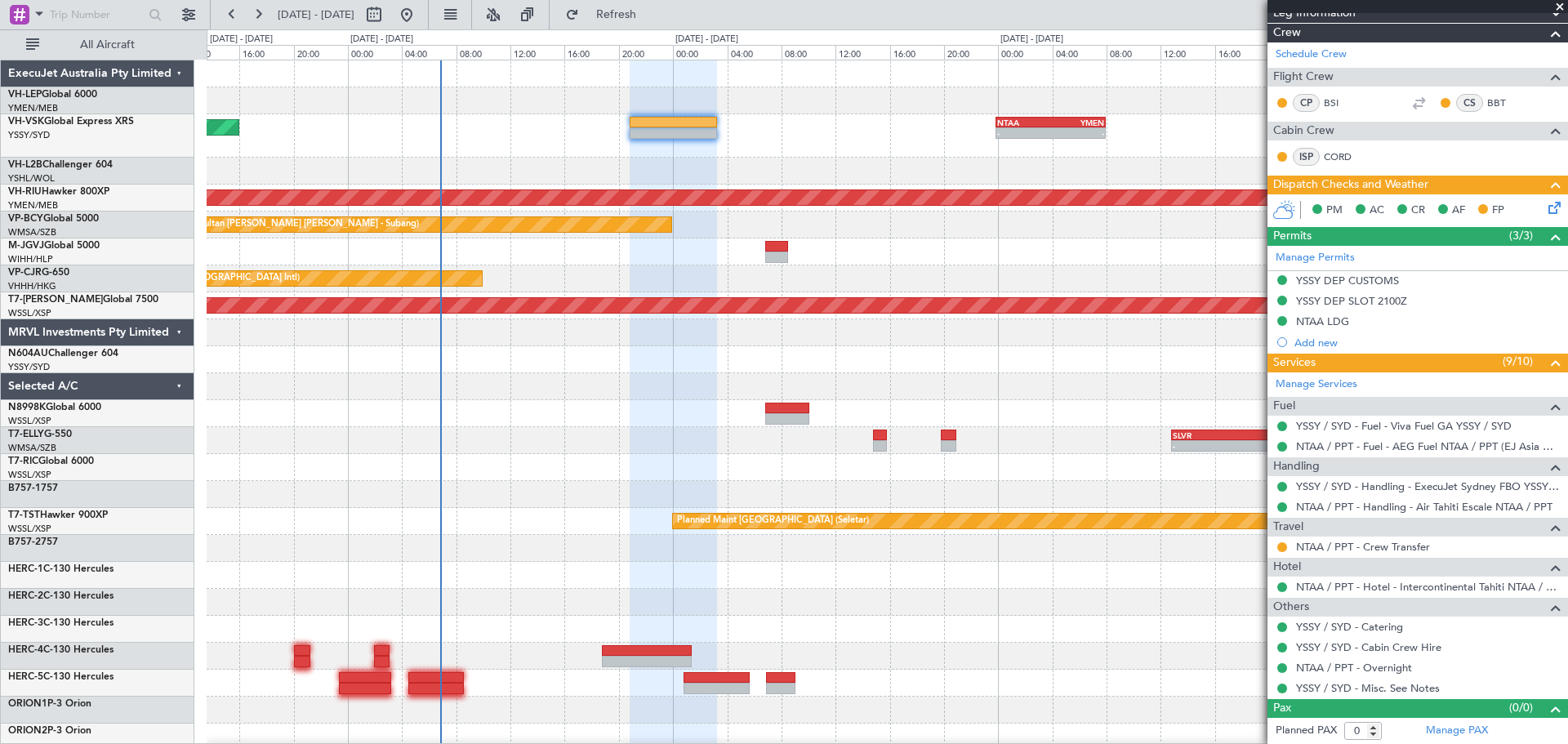
click at [1560, 2] on span at bounding box center [1559, 7] width 16 height 15
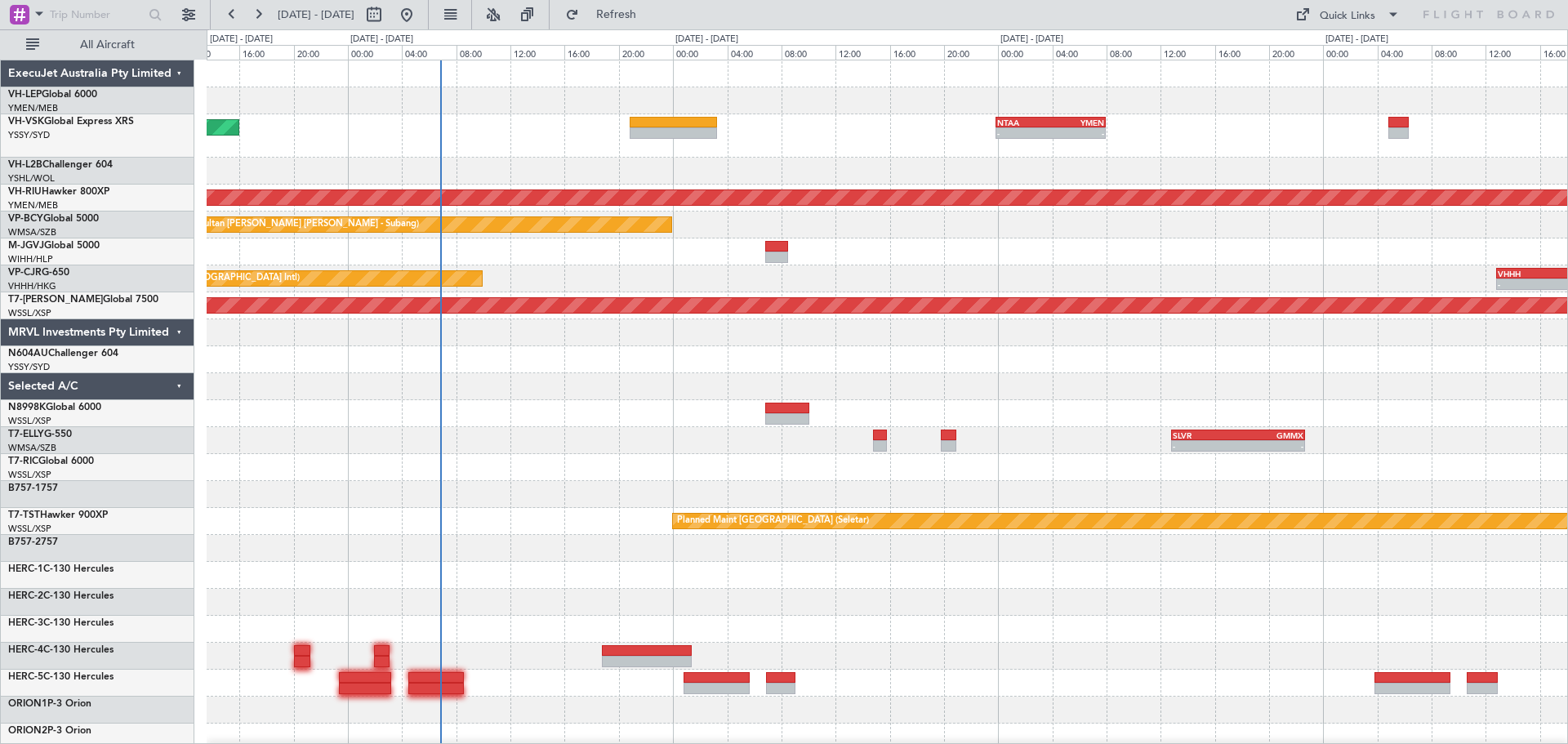
scroll to position [0, 0]
